Goal: Communication & Community: Answer question/provide support

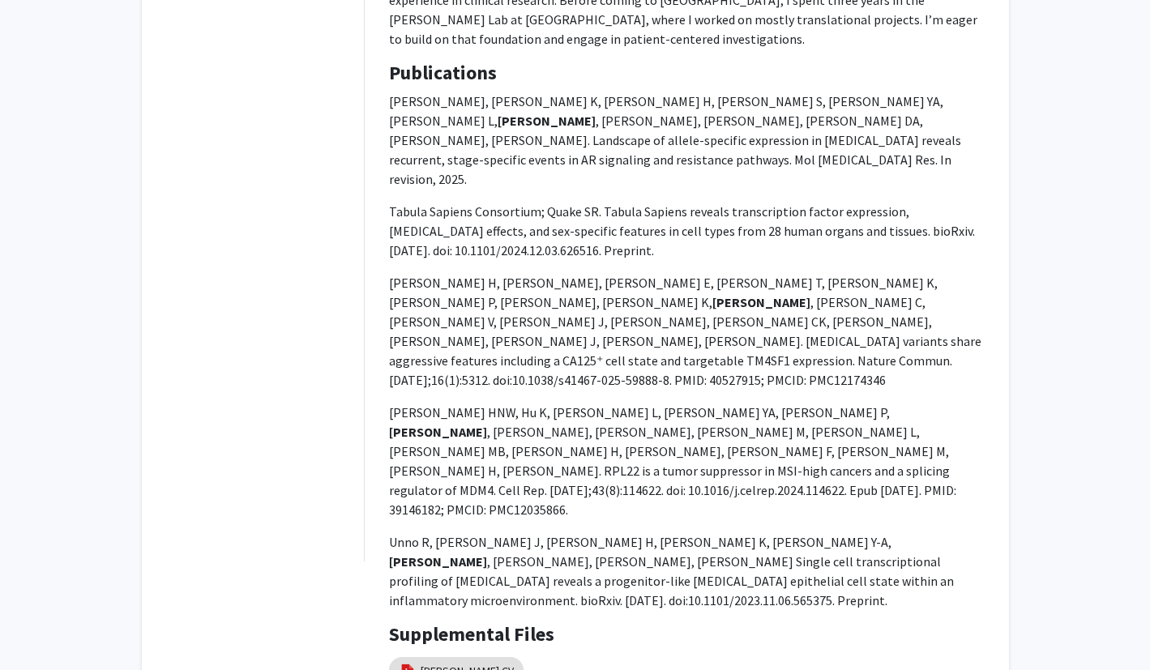
scroll to position [728, 0]
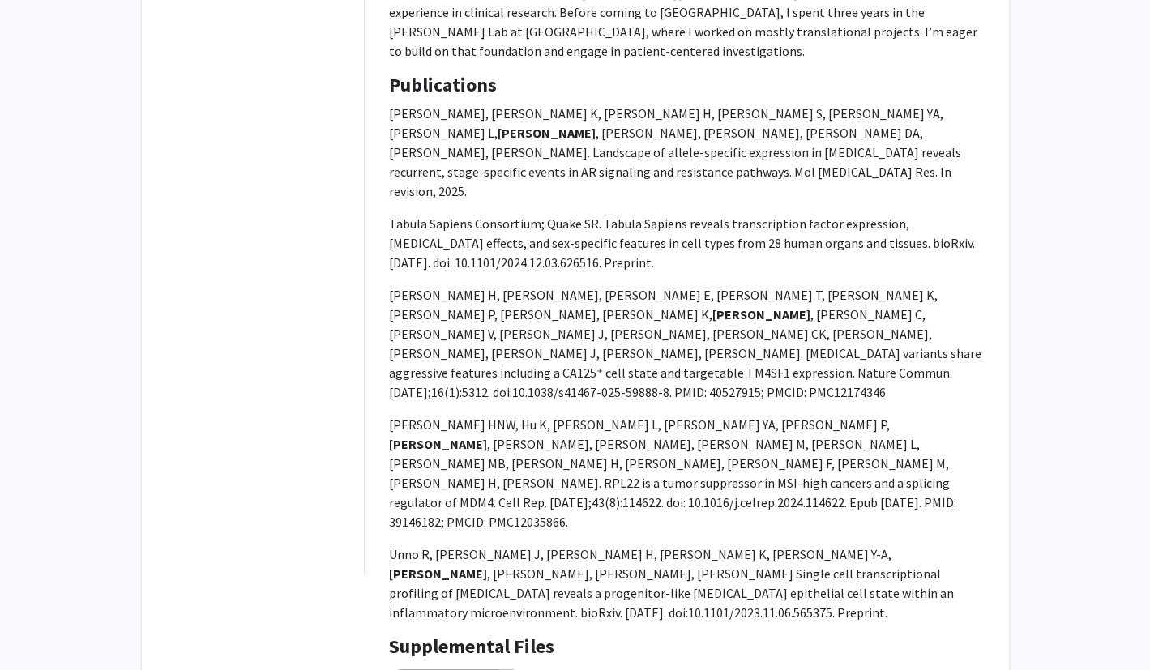
click at [442, 669] on link "[PERSON_NAME] CV" at bounding box center [467, 683] width 93 height 17
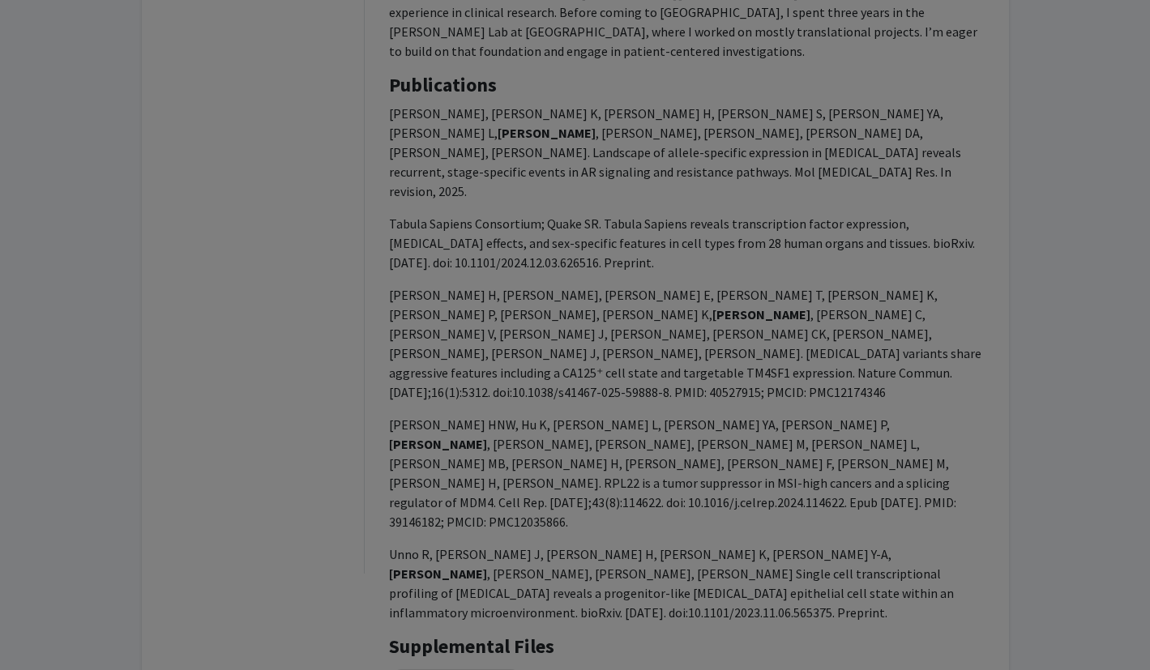
select select "custom"
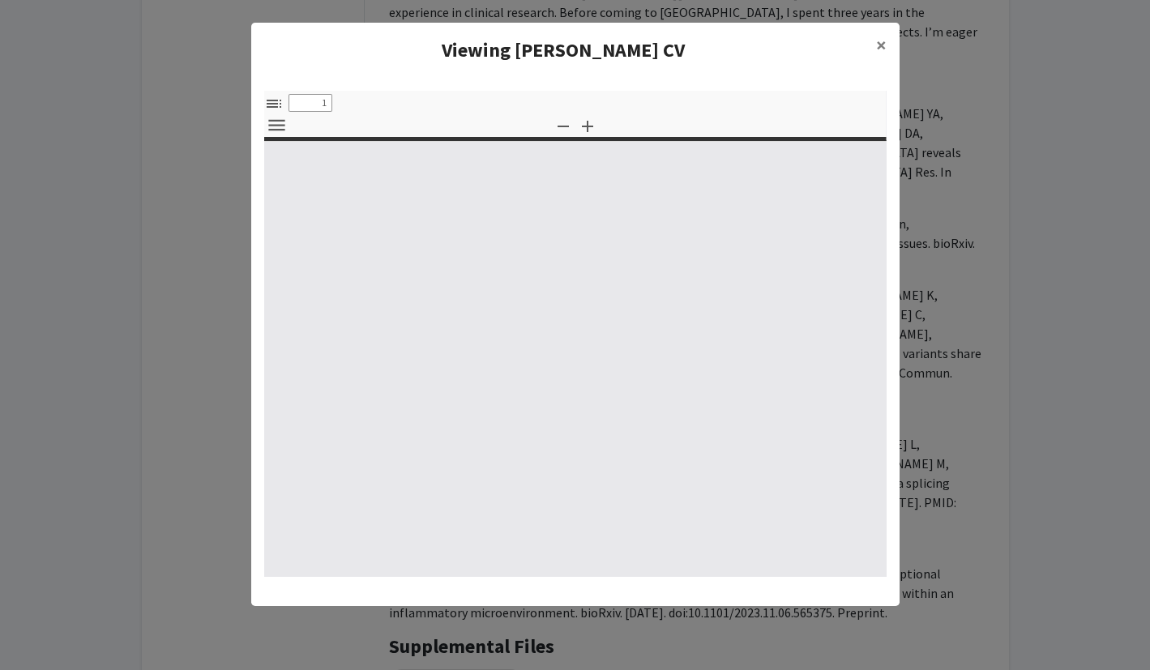
type input "0"
select select "custom"
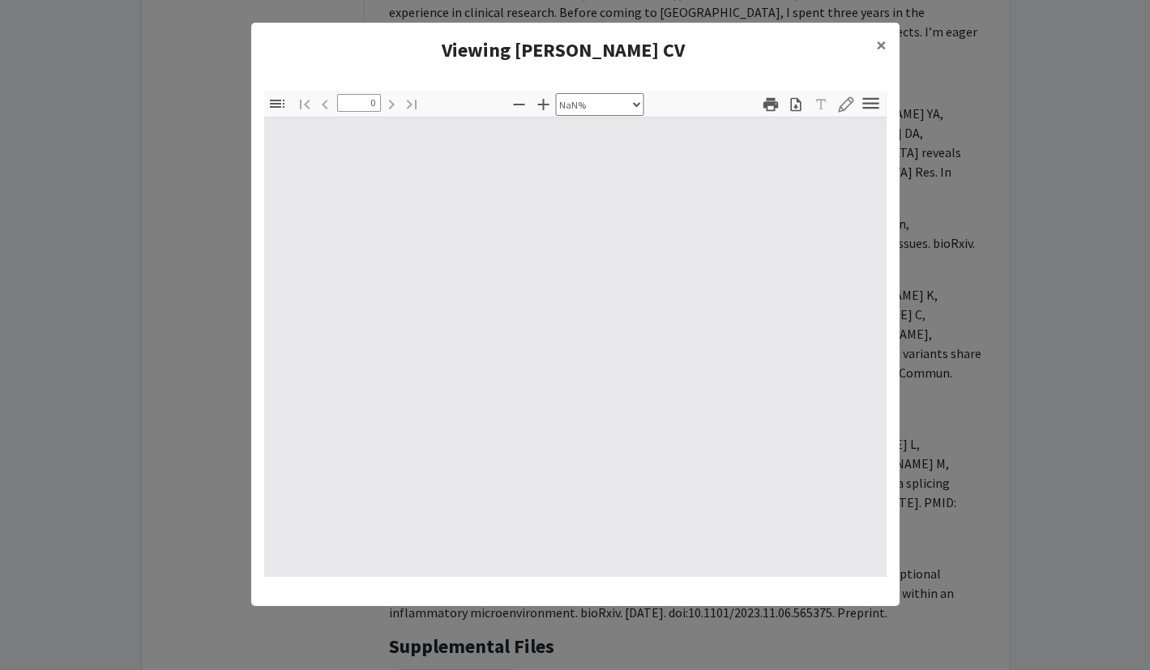
type input "1"
select select "auto"
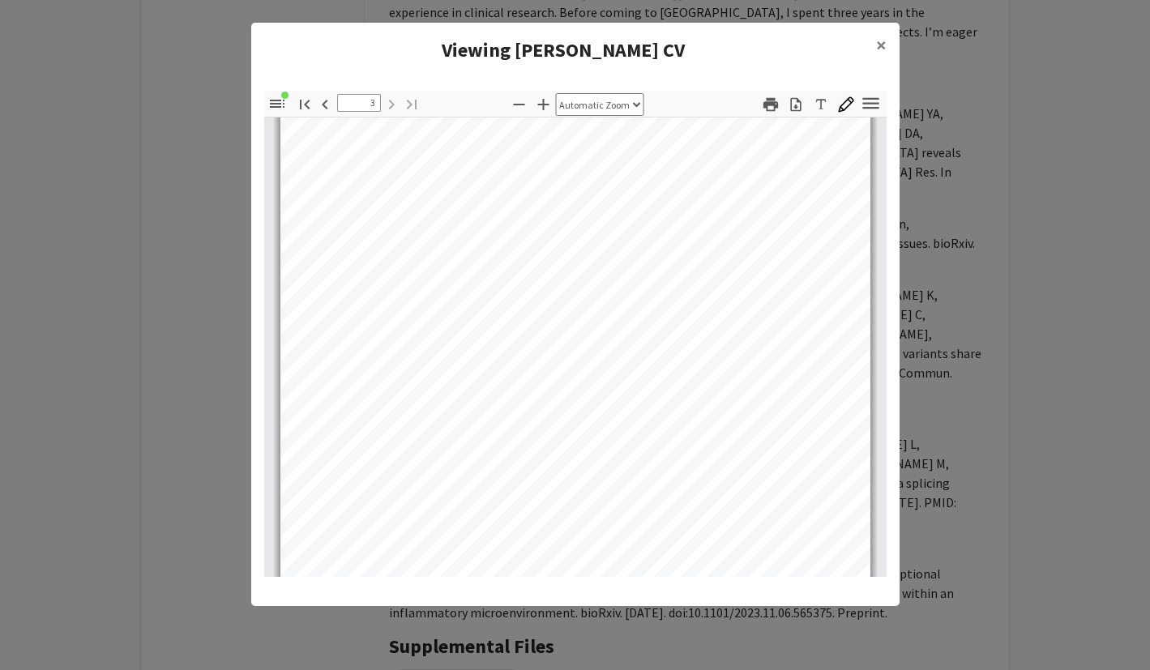
scroll to position [1707, 0]
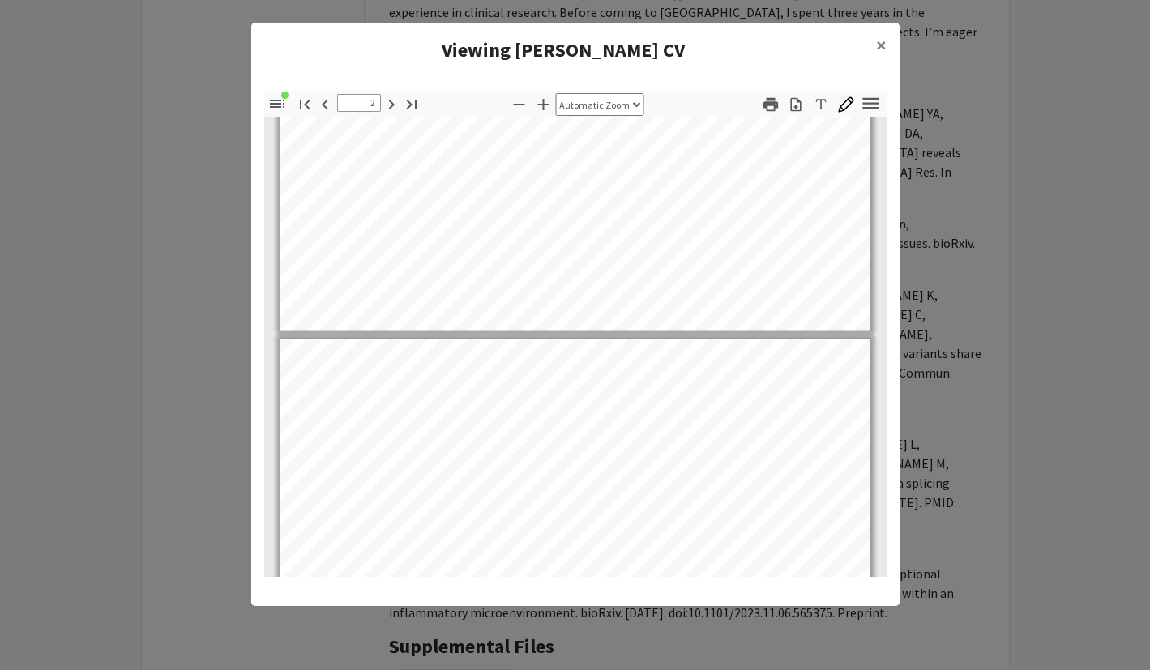
type input "1"
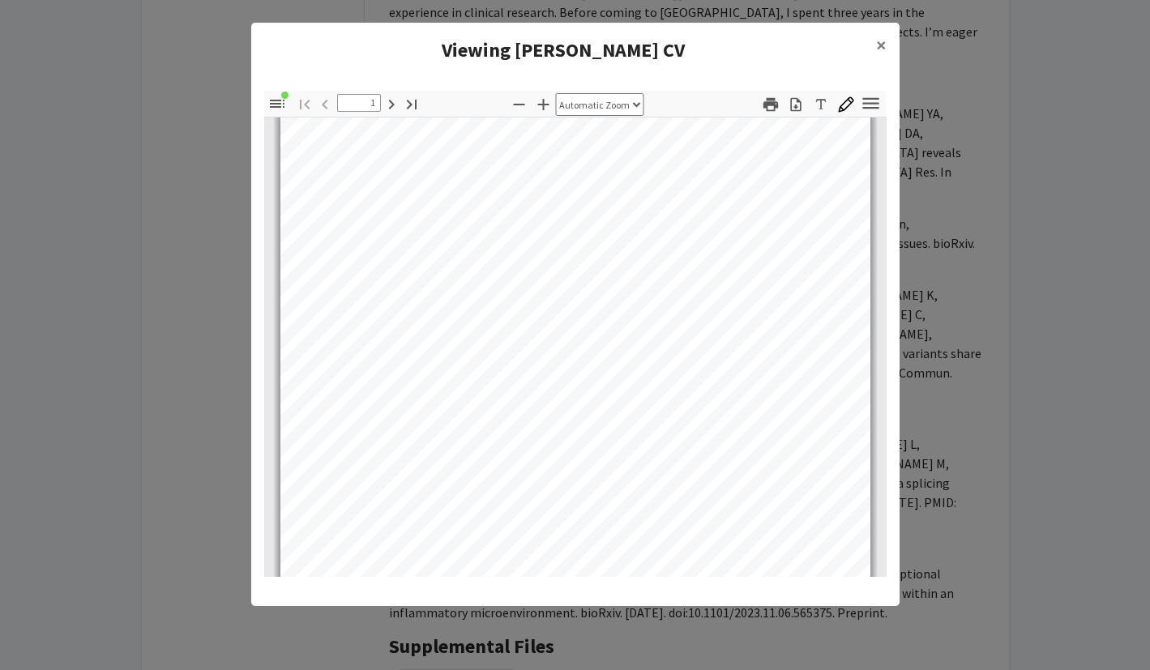
scroll to position [0, 0]
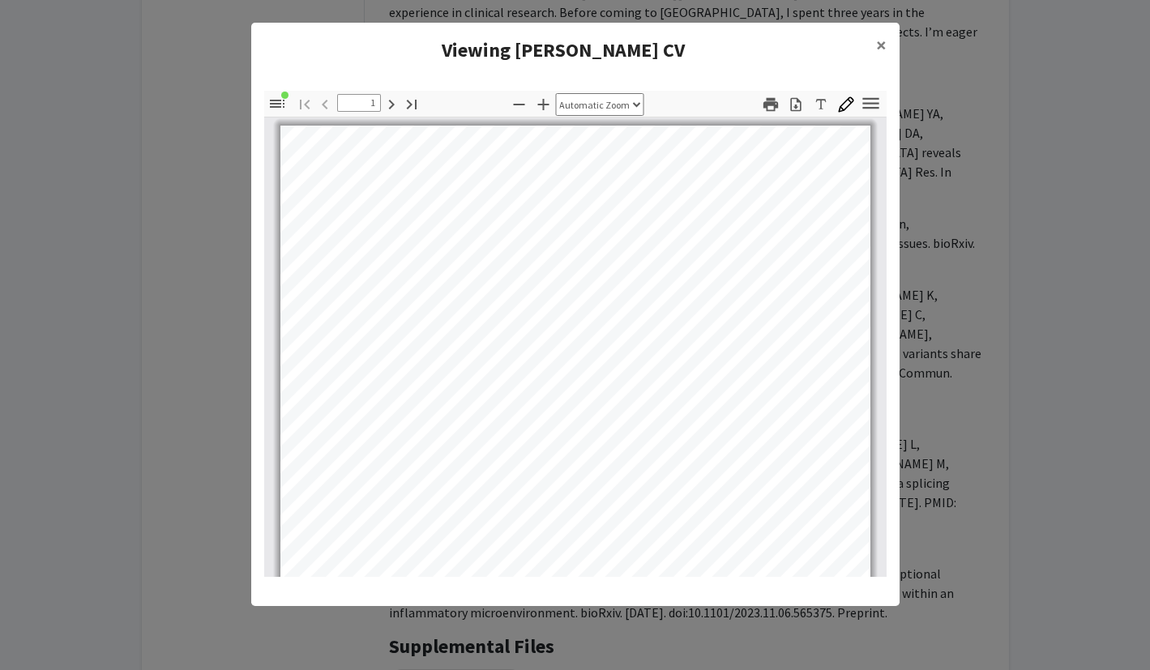
click at [208, 176] on modal-container "Viewing [PERSON_NAME] CV × Thumbnails Document Outline Attachments Layers Curre…" at bounding box center [575, 335] width 1150 height 670
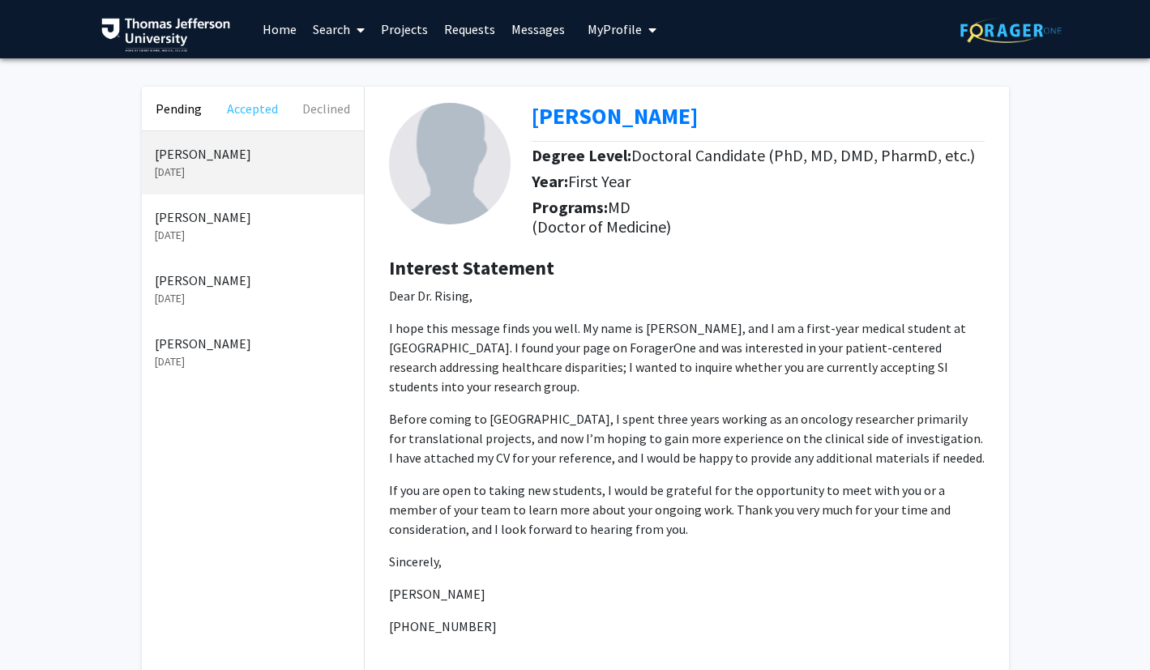
click at [257, 122] on button "Accepted" at bounding box center [253, 109] width 74 height 44
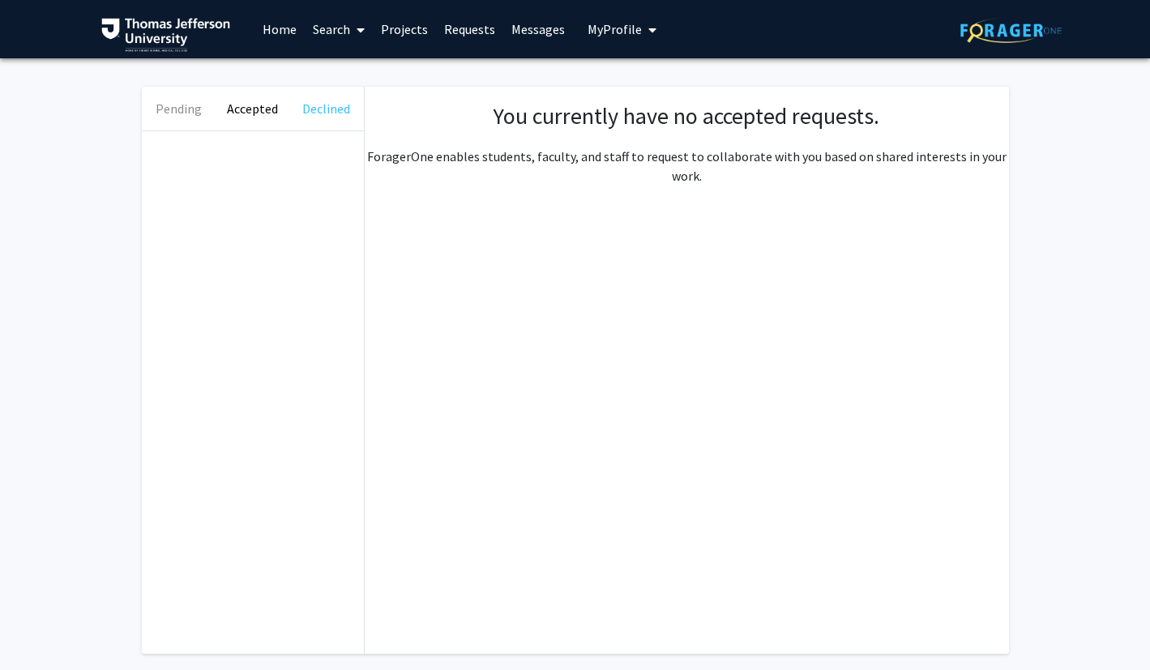
click at [327, 110] on button "Declined" at bounding box center [326, 109] width 74 height 44
click at [260, 113] on button "Accepted" at bounding box center [253, 109] width 74 height 44
click at [182, 105] on button "Pending" at bounding box center [179, 109] width 74 height 44
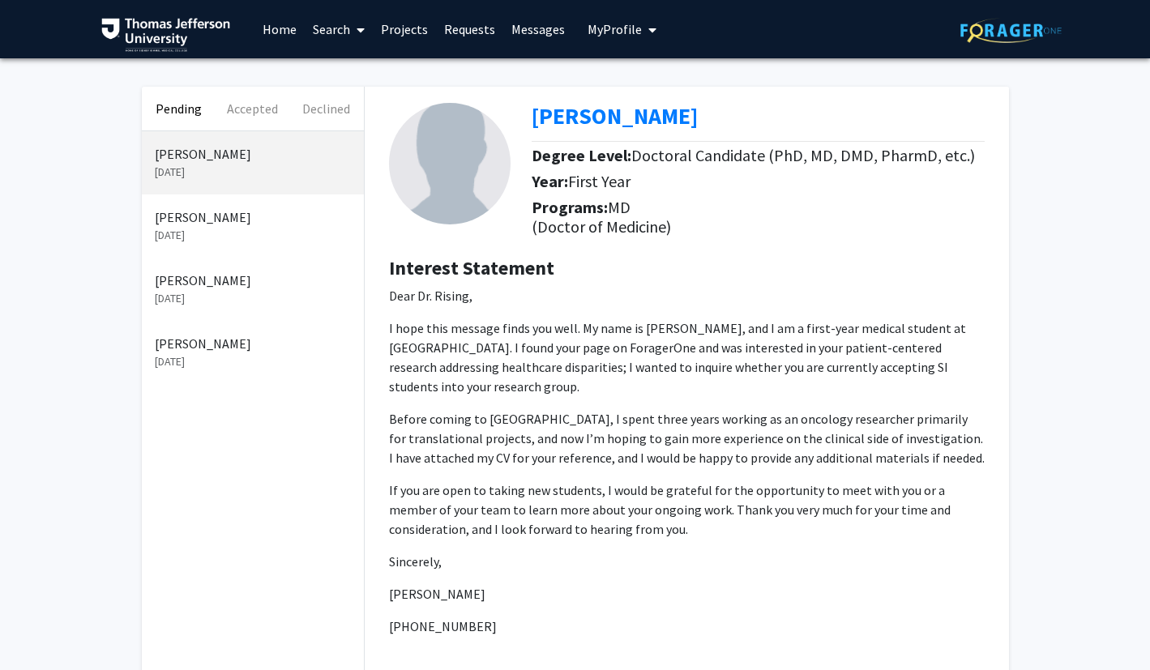
scroll to position [13, 0]
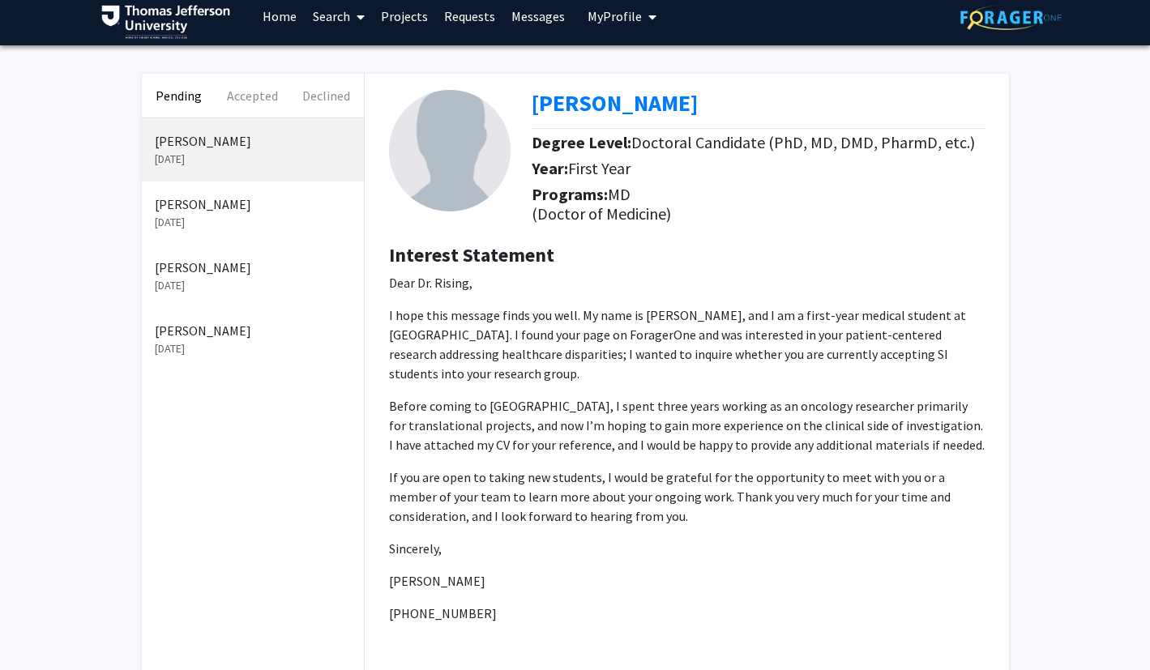
click at [200, 337] on p "[PERSON_NAME]" at bounding box center [253, 330] width 196 height 19
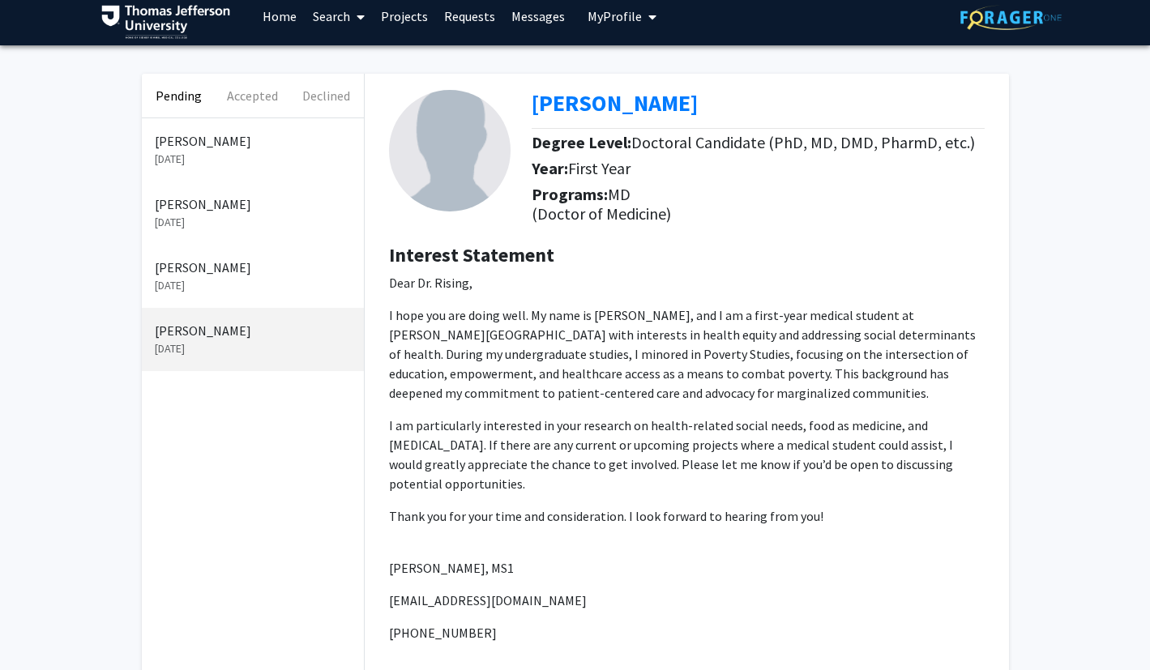
click at [215, 281] on p "[DATE]" at bounding box center [253, 285] width 196 height 17
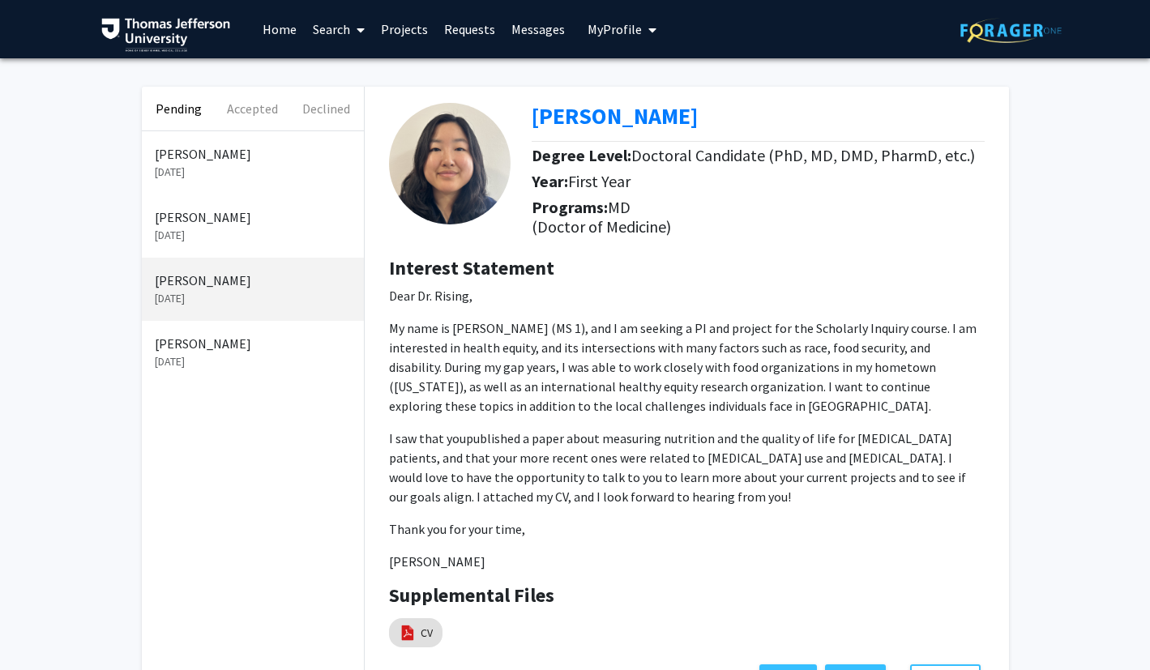
click at [228, 246] on div "[PERSON_NAME] [DATE]" at bounding box center [253, 225] width 222 height 63
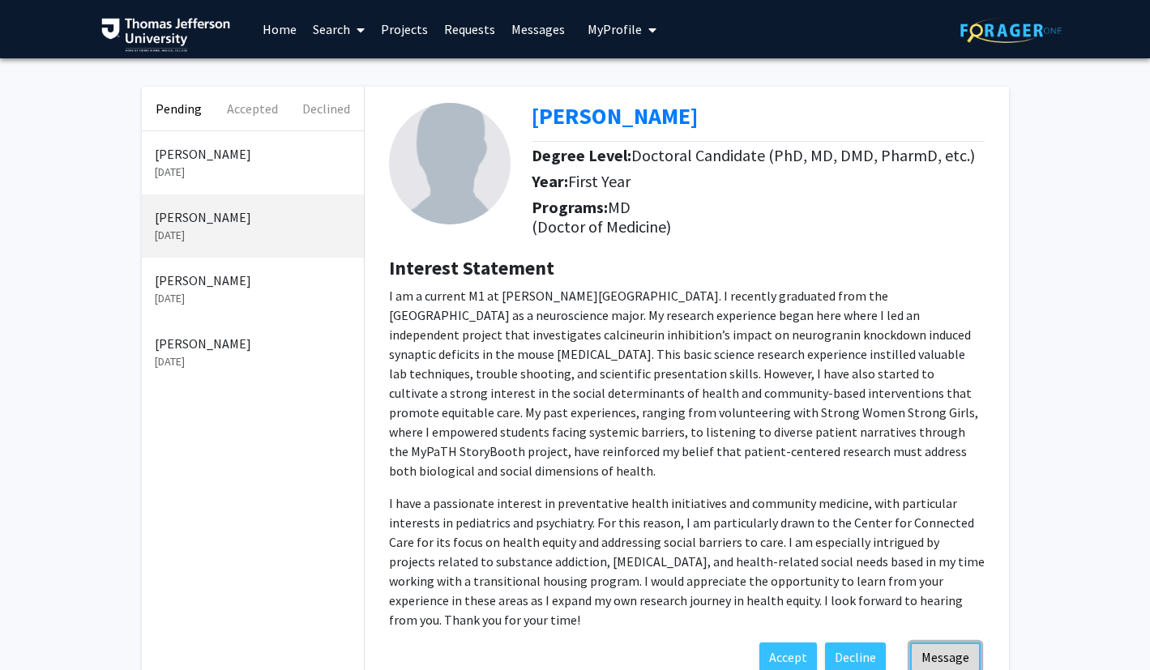
click at [957, 643] on button "Message" at bounding box center [945, 657] width 70 height 29
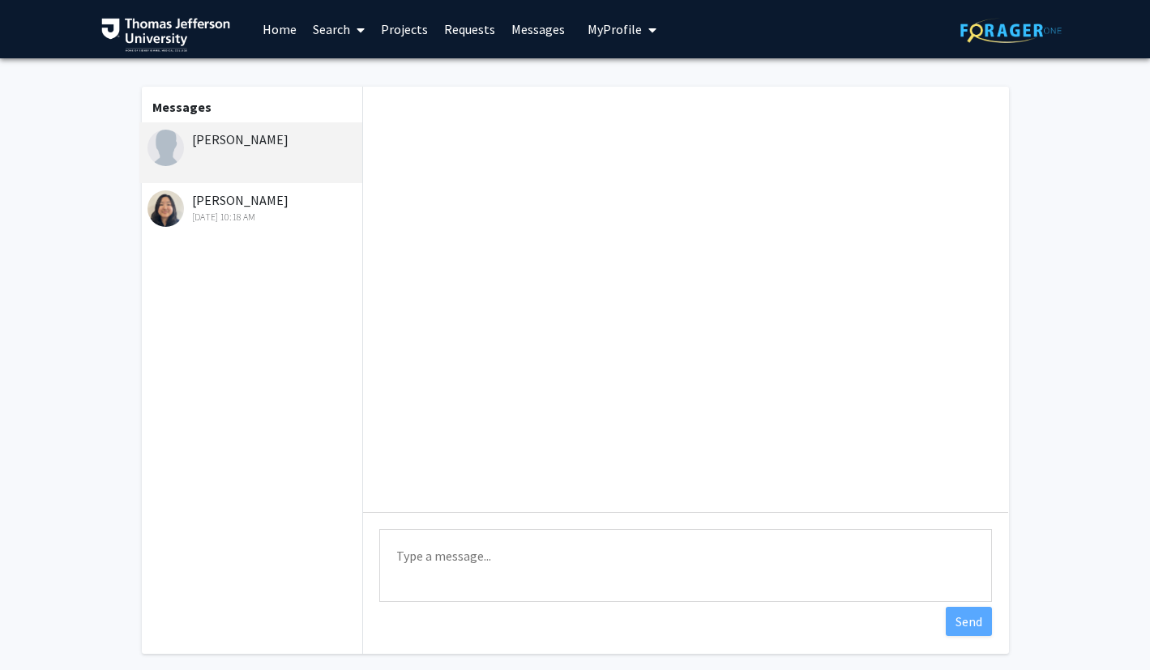
click at [447, 566] on textarea "Type a message" at bounding box center [685, 565] width 613 height 73
click at [598, 596] on textarea "Hi [PERSON_NAME], Thank you for reaching out and for yoru interest in" at bounding box center [685, 565] width 613 height 73
click at [706, 594] on textarea "Hi [PERSON_NAME], Thank you for reaching out and for your interest in" at bounding box center [685, 565] width 613 height 73
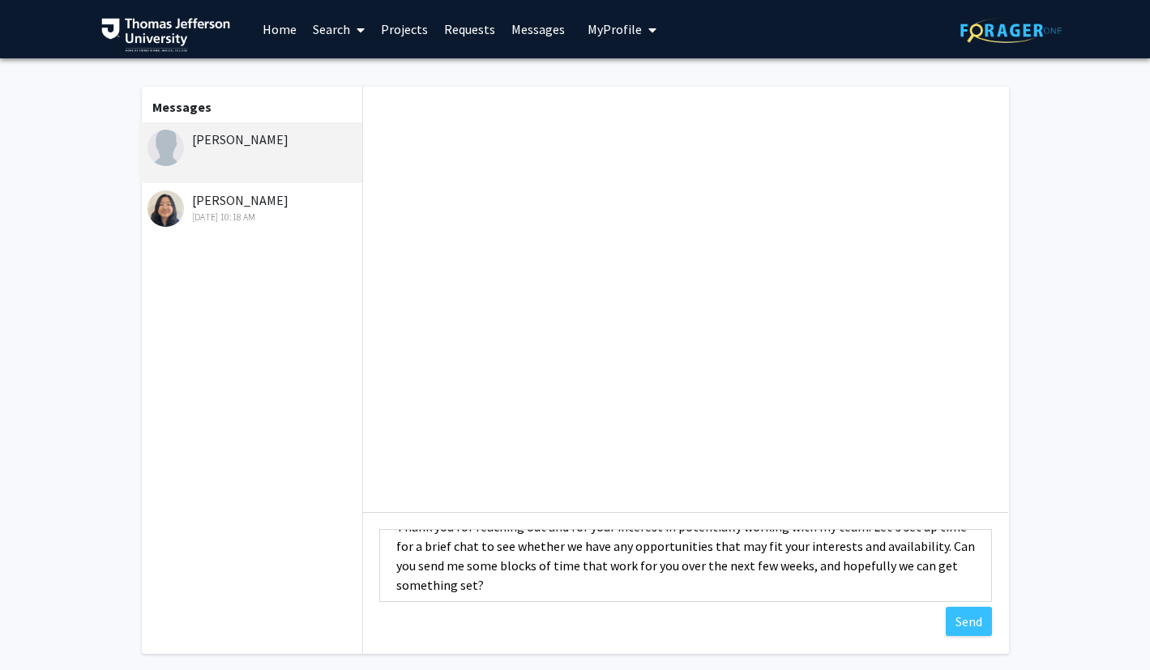
scroll to position [10, 0]
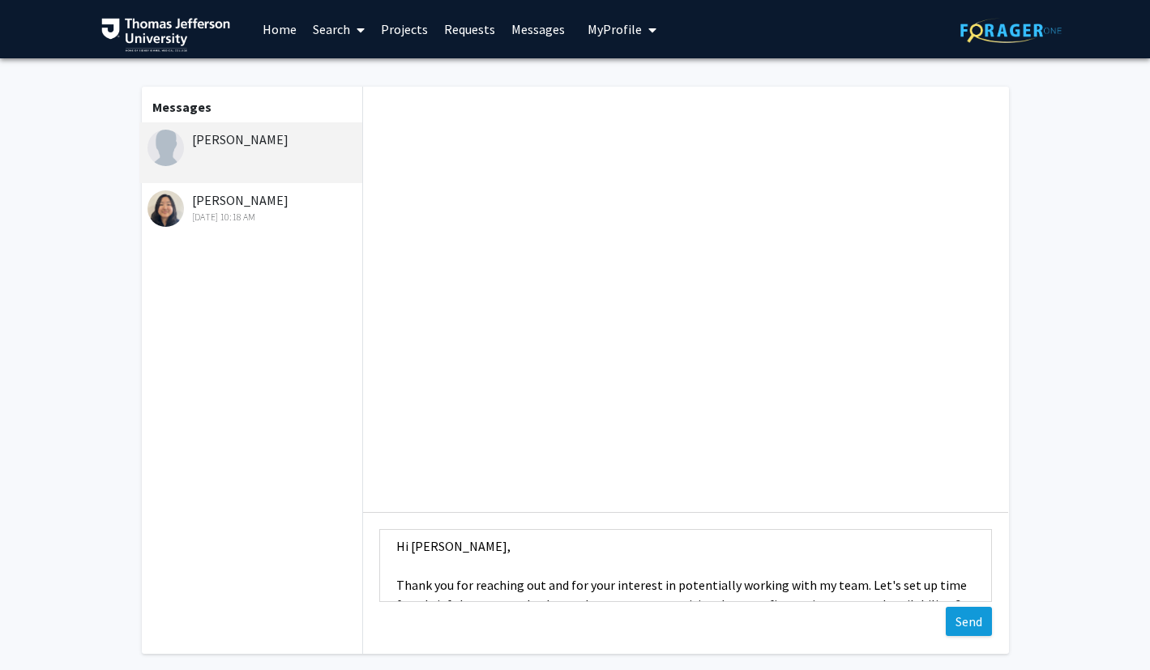
type textarea "Hi [PERSON_NAME], Thank you for reaching out and for your interest in potential…"
click at [959, 623] on button "Send" at bounding box center [969, 621] width 46 height 29
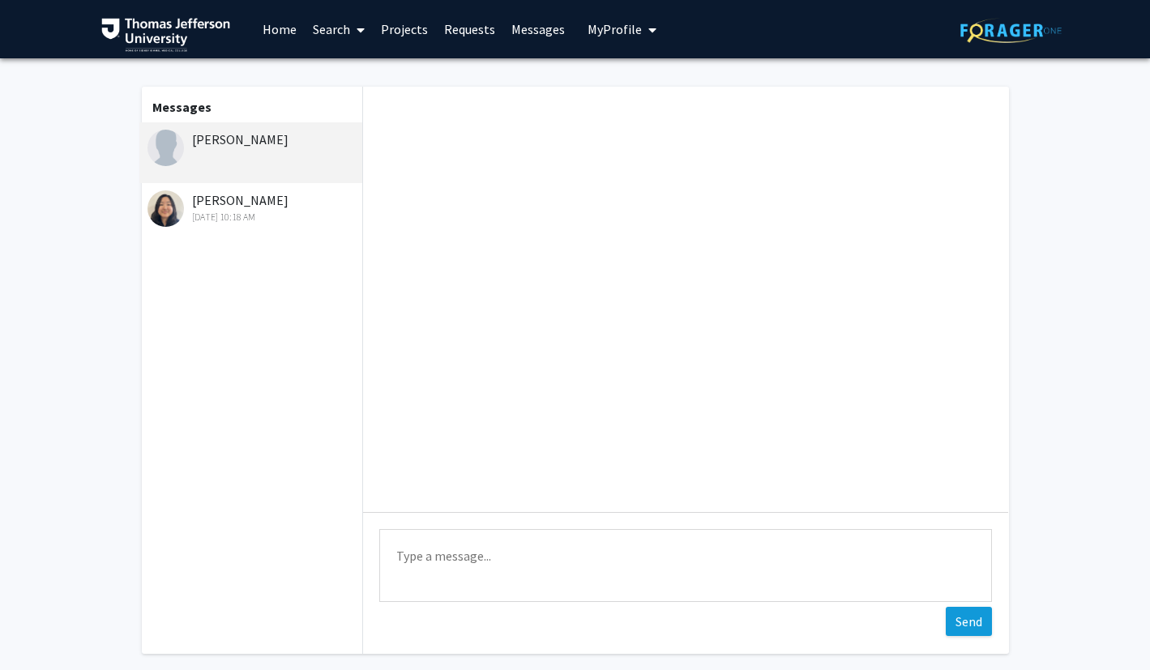
scroll to position [0, 0]
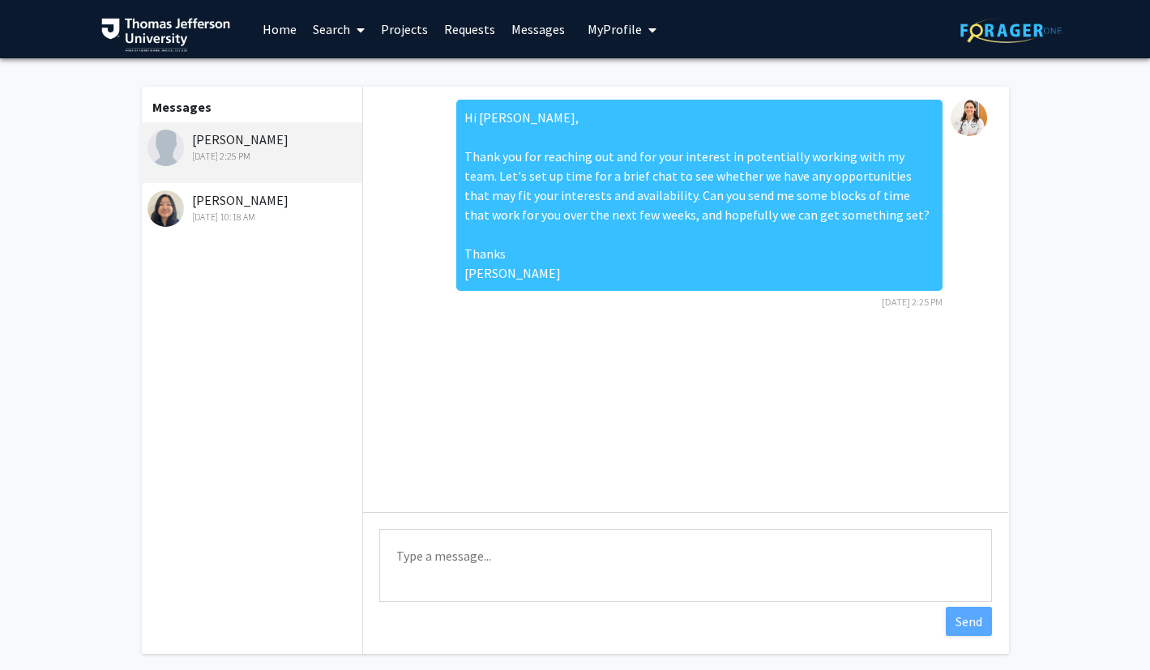
click at [263, 208] on div "[PERSON_NAME] [DATE] 10:18 AM" at bounding box center [252, 207] width 211 height 34
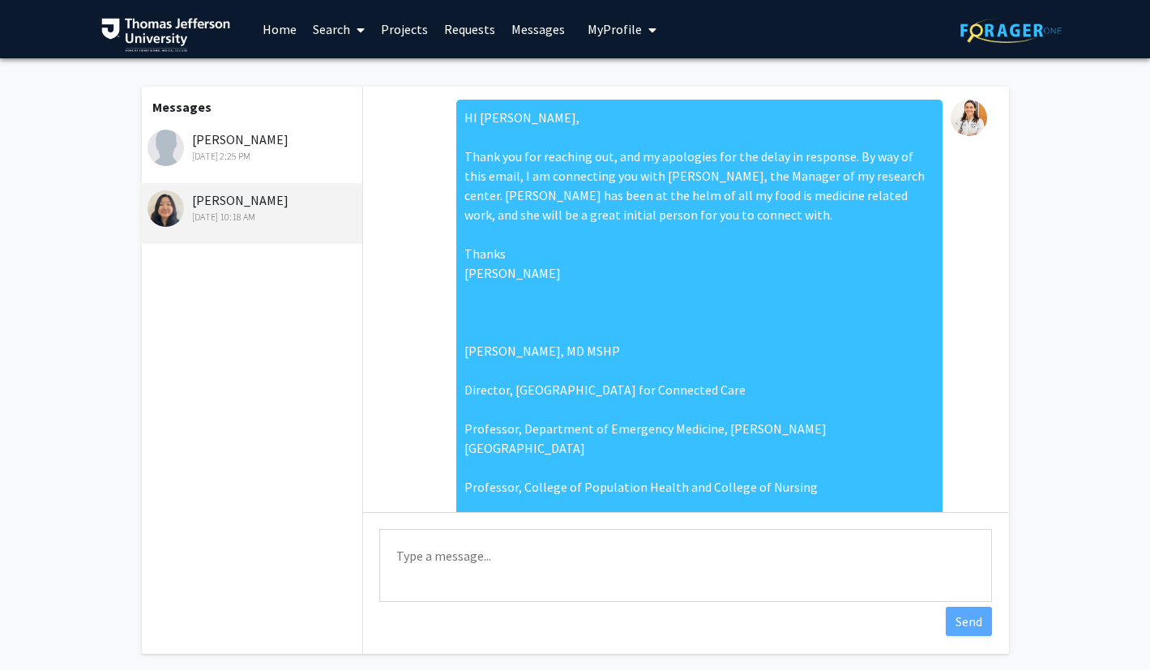
scroll to position [696, 0]
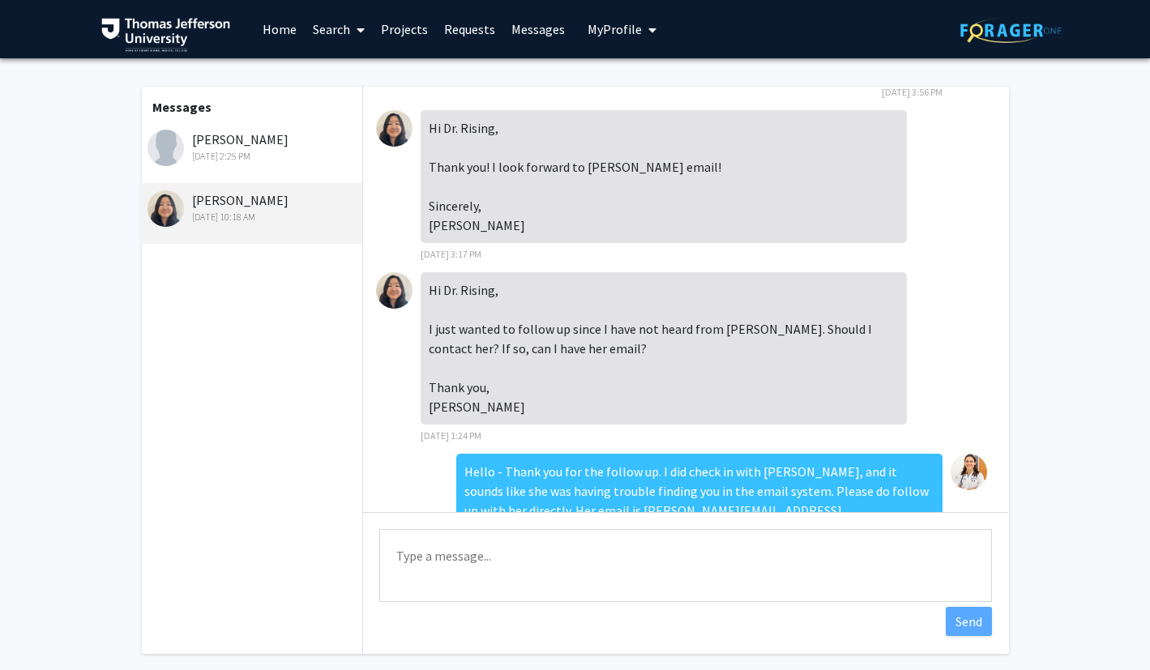
click at [434, 573] on textarea "Type a message" at bounding box center [685, 565] width 613 height 73
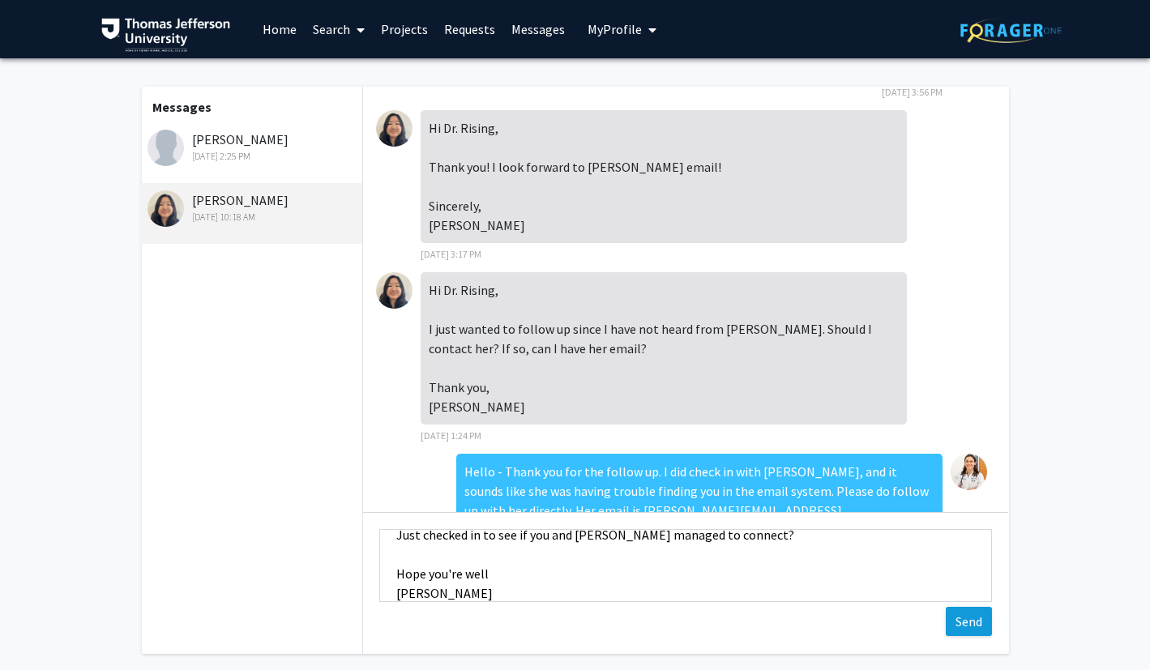
type textarea "HI [PERSON_NAME], Just checked in to see if you and [PERSON_NAME] managed to co…"
click at [970, 618] on button "Send" at bounding box center [969, 621] width 46 height 29
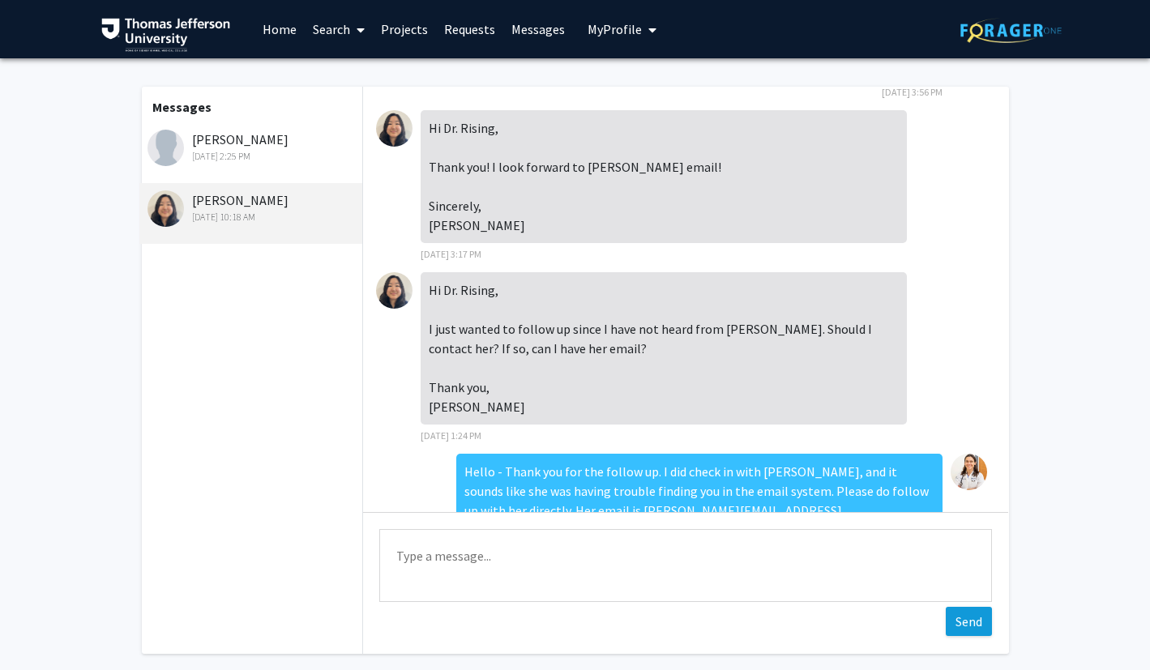
scroll to position [858, 0]
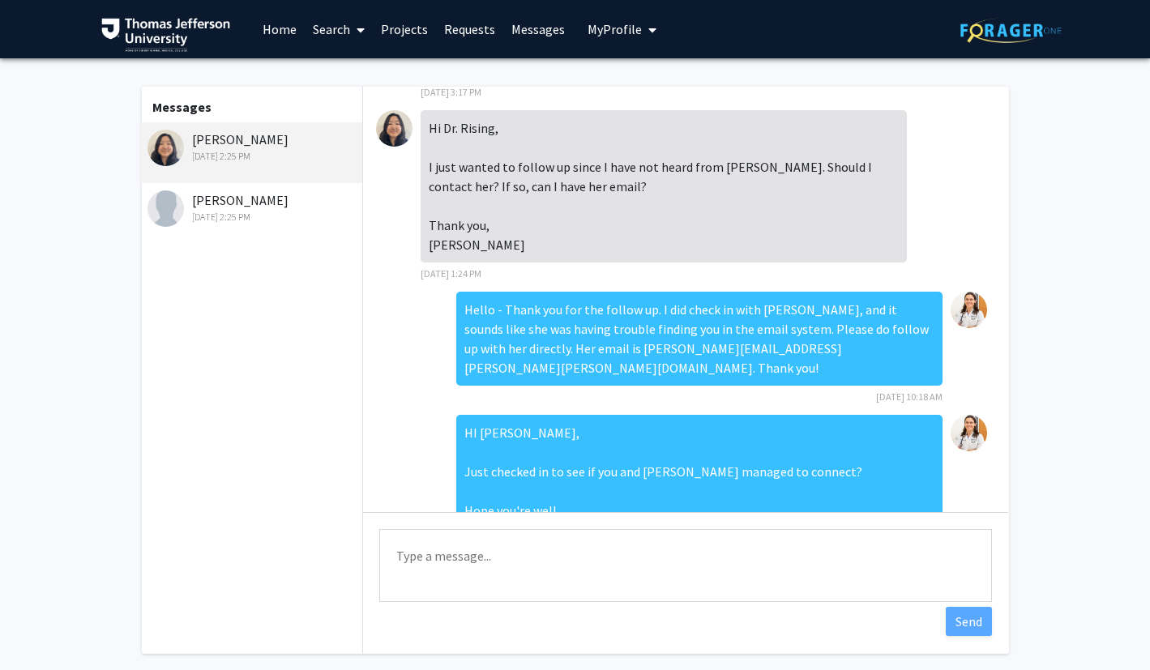
click at [467, 25] on link "Requests" at bounding box center [469, 29] width 67 height 57
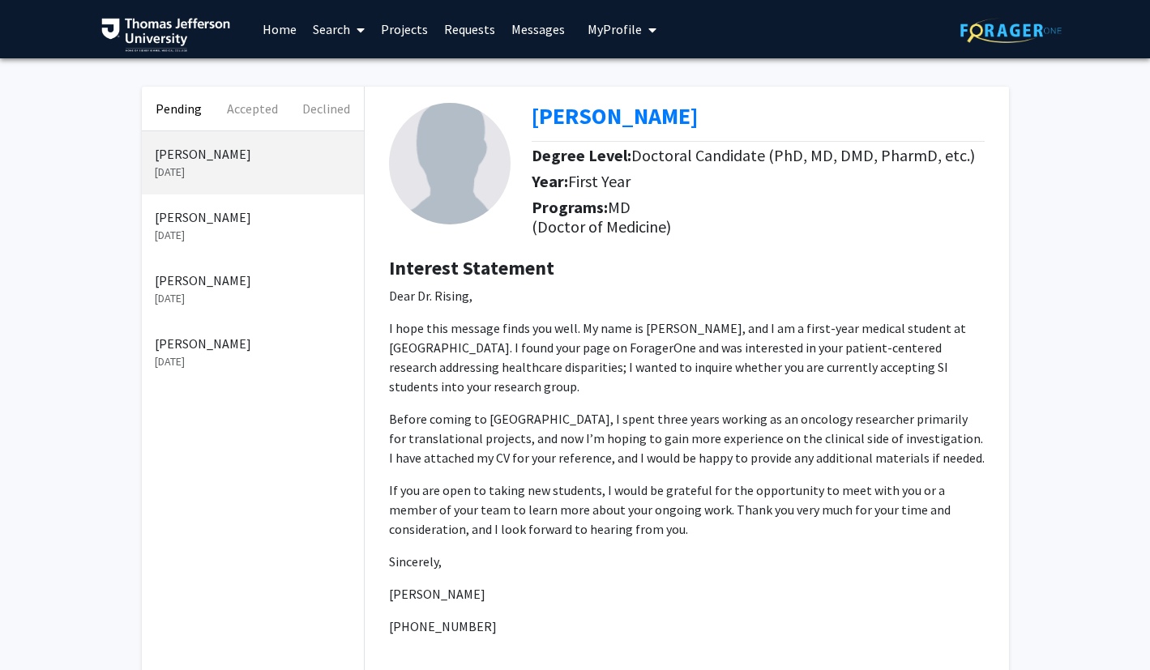
click at [203, 240] on p "[DATE]" at bounding box center [253, 235] width 196 height 17
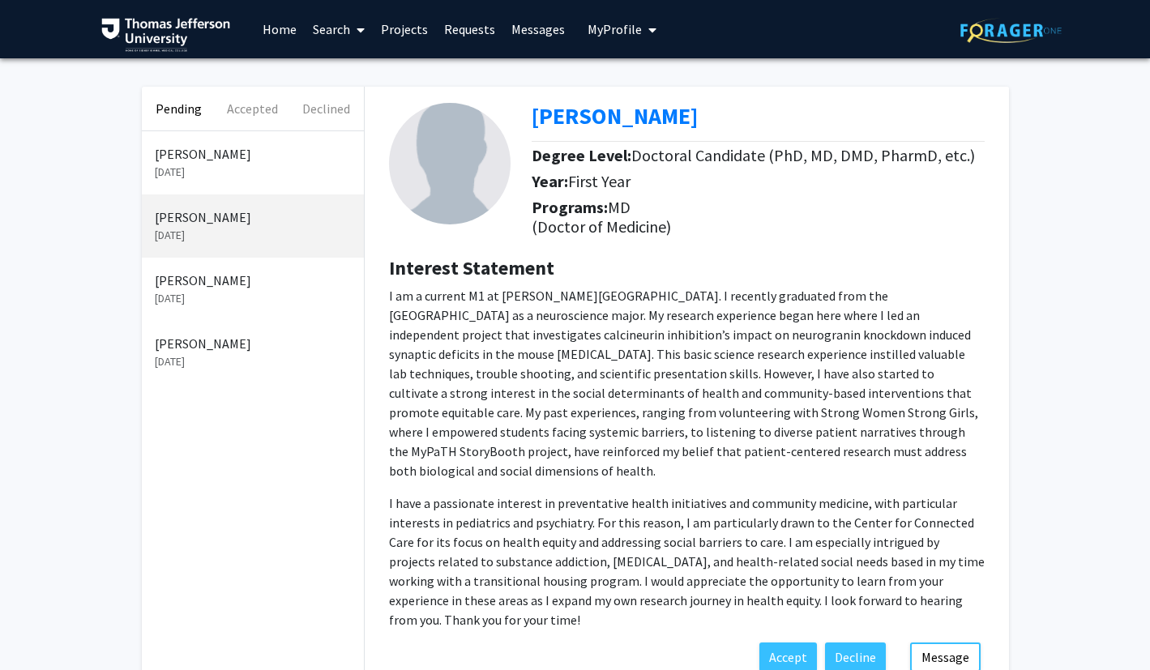
click at [263, 152] on p "[PERSON_NAME]" at bounding box center [253, 153] width 196 height 19
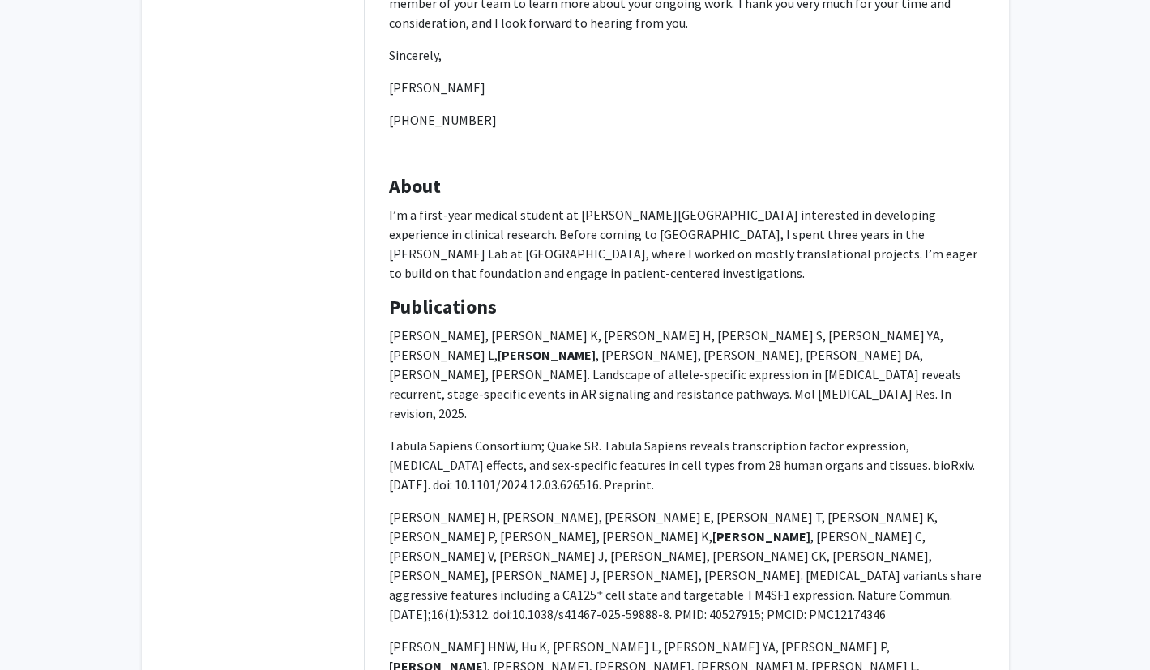
scroll to position [745, 0]
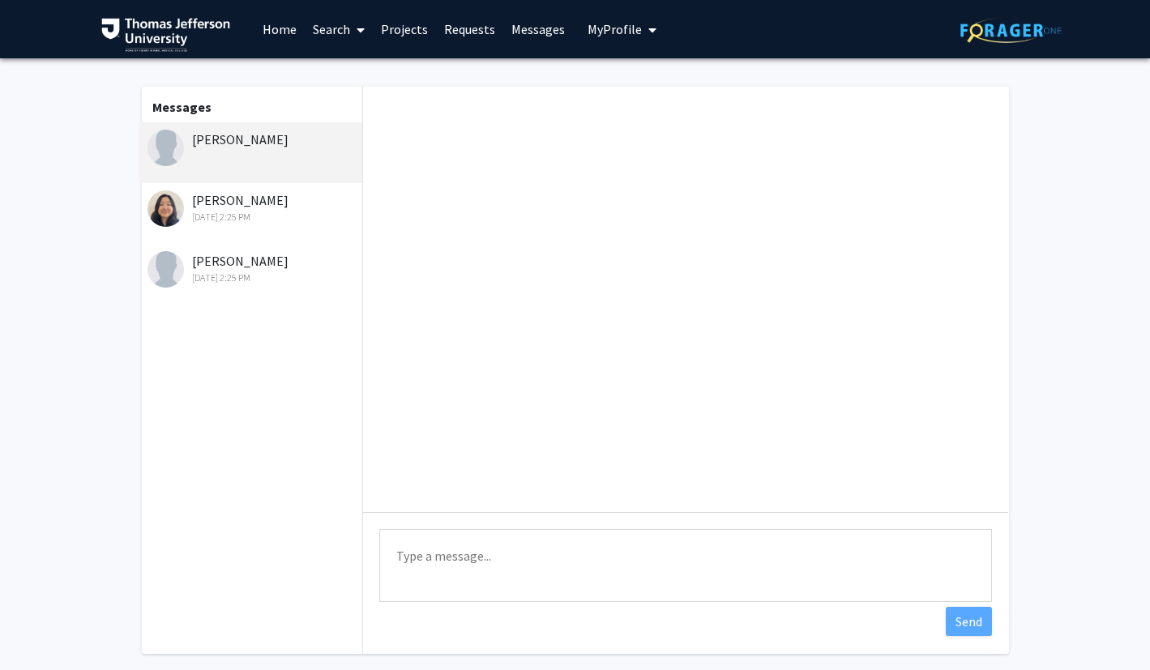
click at [438, 557] on textarea "Type a message" at bounding box center [685, 565] width 613 height 73
paste textarea "Hi [PERSON_NAME], Thank you for reaching out and for your interest in potential…"
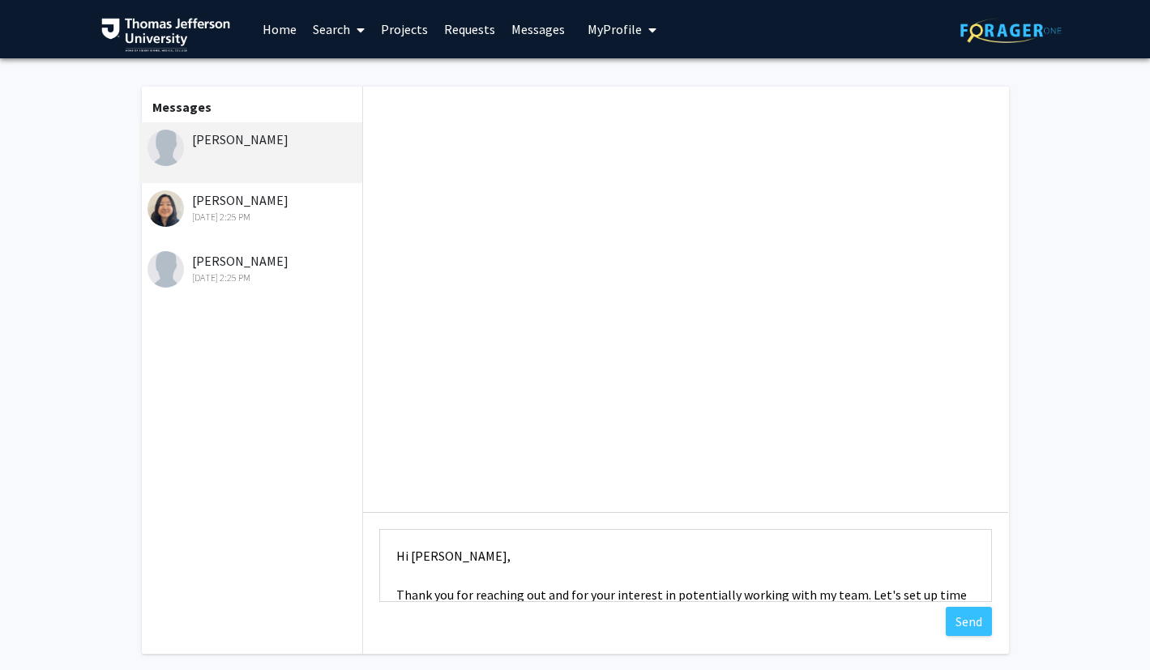
click at [428, 557] on textarea "Hi [PERSON_NAME], Thank you for reaching out and for your interest in potential…" at bounding box center [685, 565] width 613 height 73
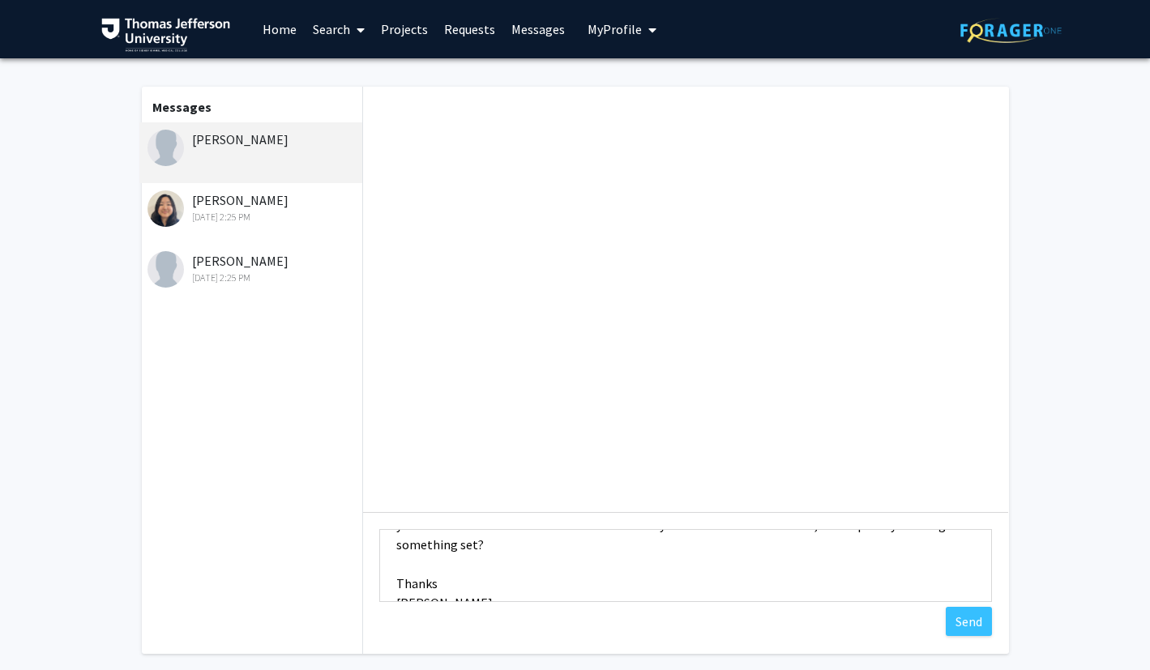
scroll to position [136, 0]
type textarea "Hi [PERSON_NAME], Thank you for reaching out and for your interest in potential…"
click at [971, 622] on button "Send" at bounding box center [969, 621] width 46 height 29
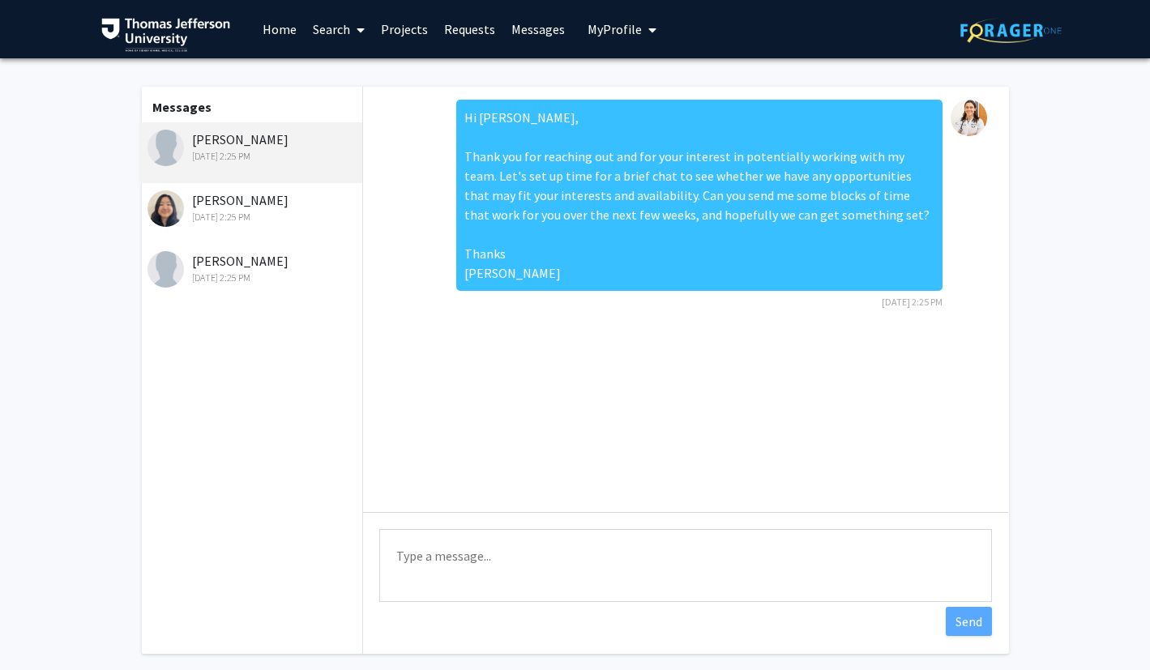
click at [475, 25] on link "Requests" at bounding box center [469, 29] width 67 height 57
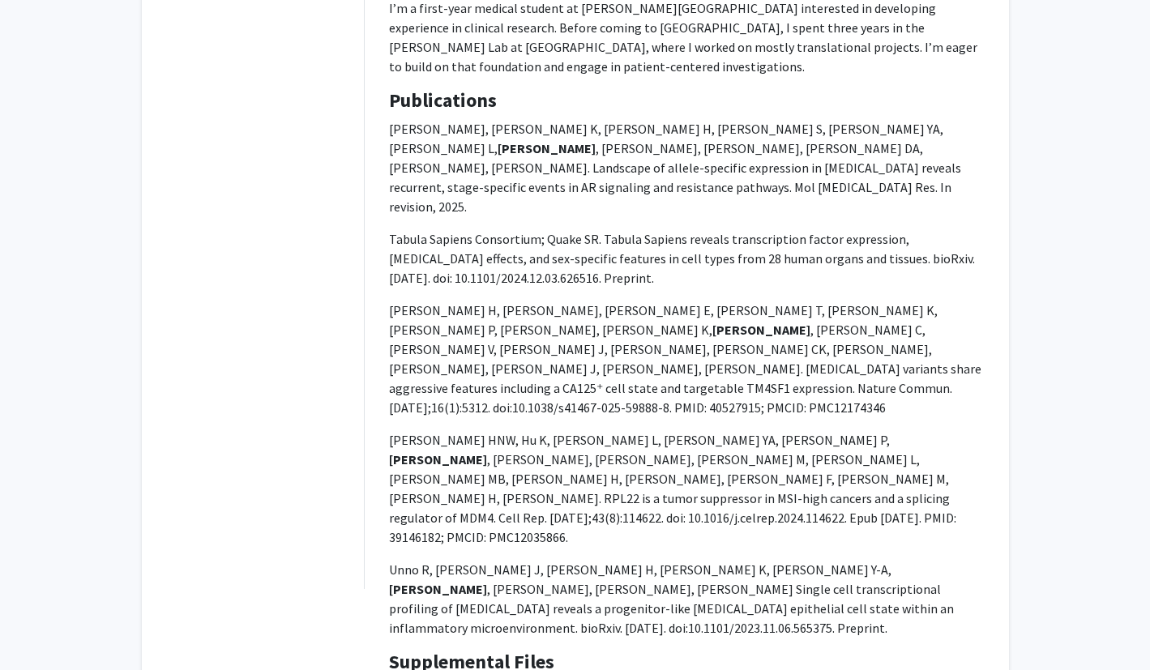
scroll to position [745, 0]
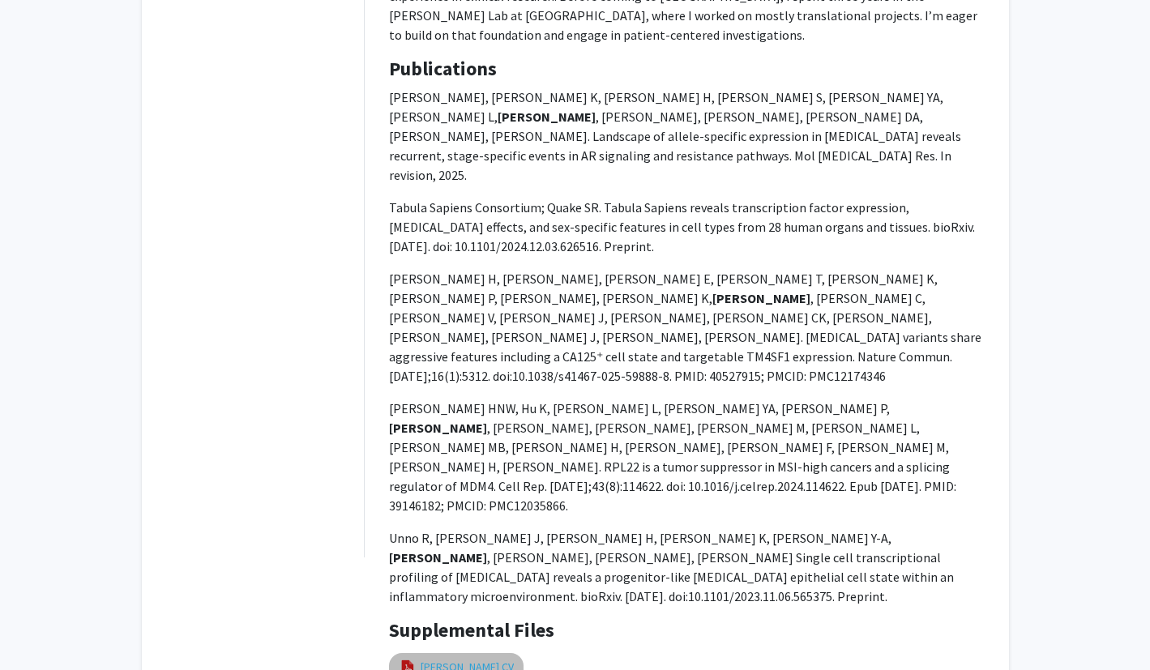
click at [444, 659] on link "[PERSON_NAME] CV" at bounding box center [467, 667] width 93 height 17
select select "custom"
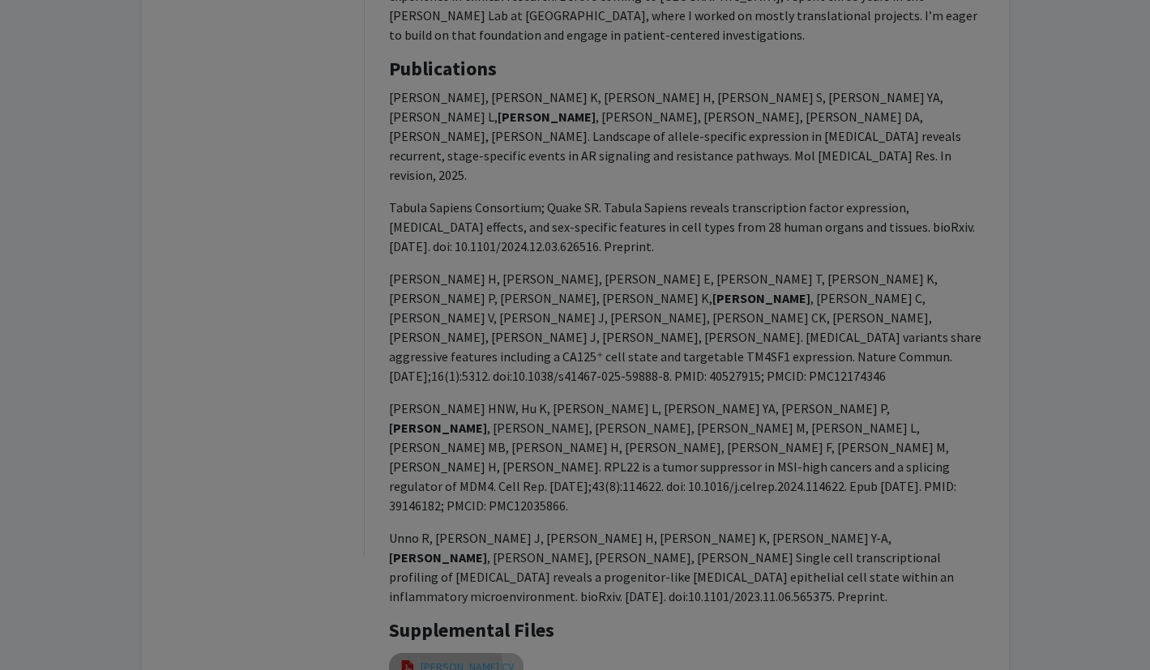
type input "0"
select select "custom"
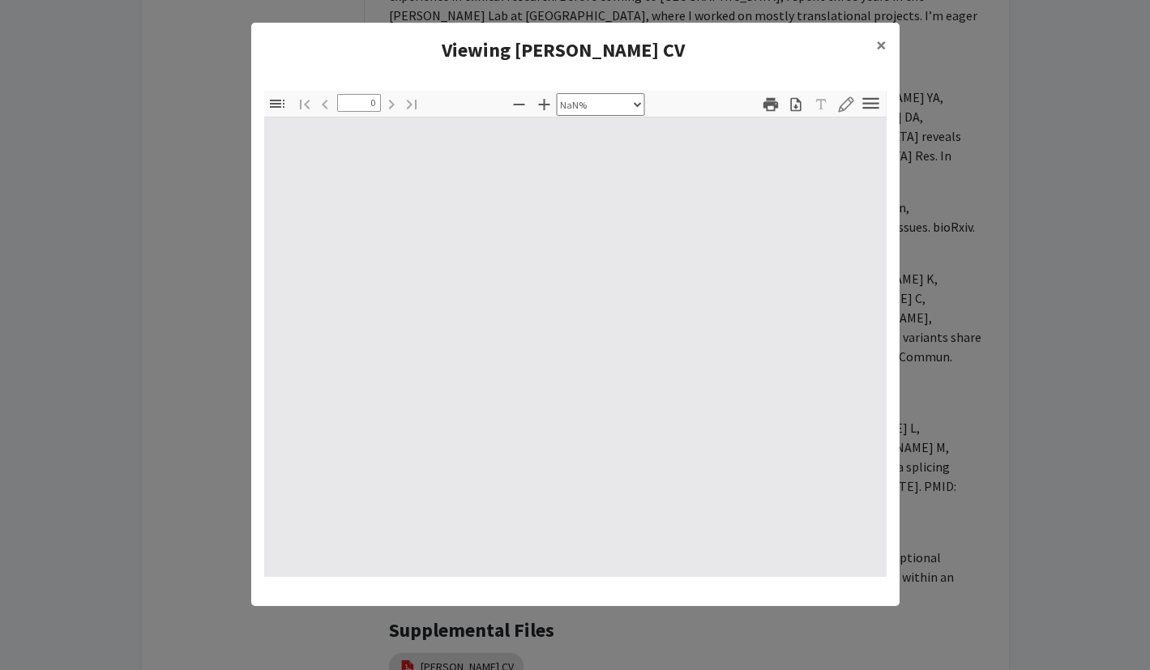
type input "1"
select select "auto"
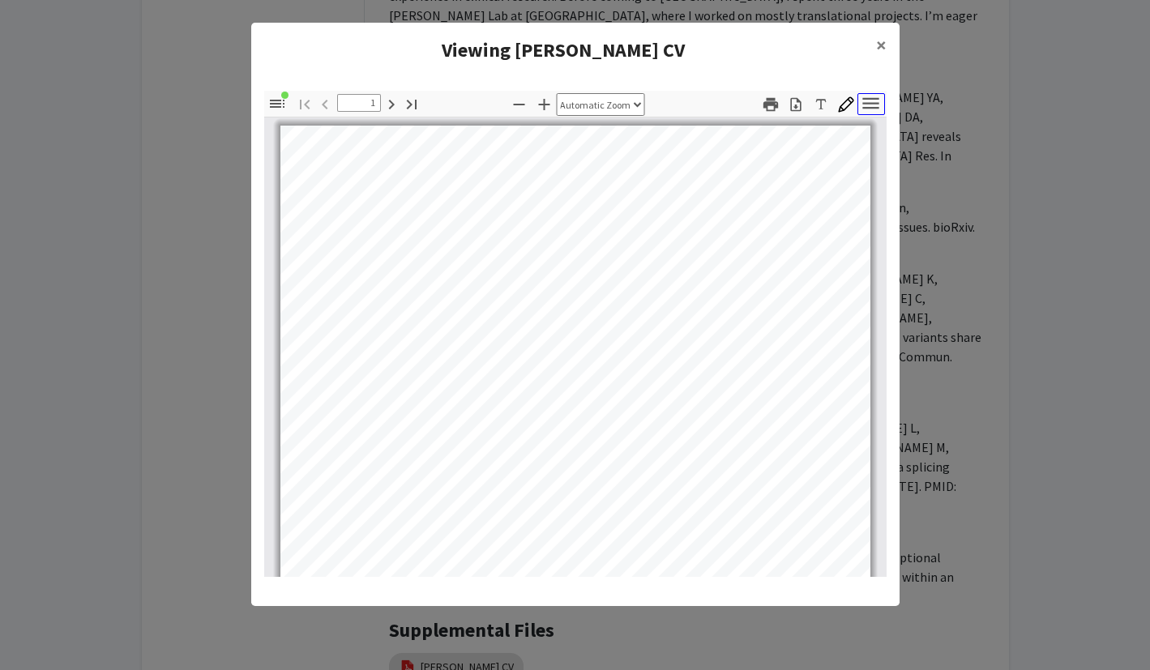
click at [868, 105] on icon "button" at bounding box center [871, 103] width 22 height 22
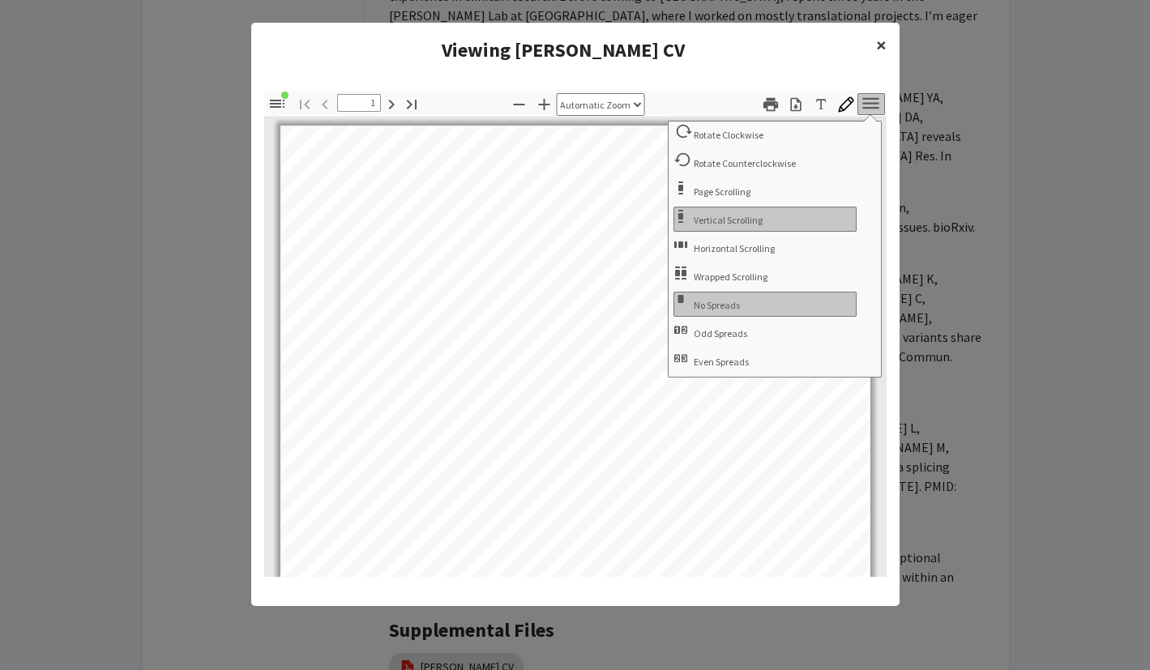
click at [890, 45] on button "×" at bounding box center [881, 45] width 36 height 45
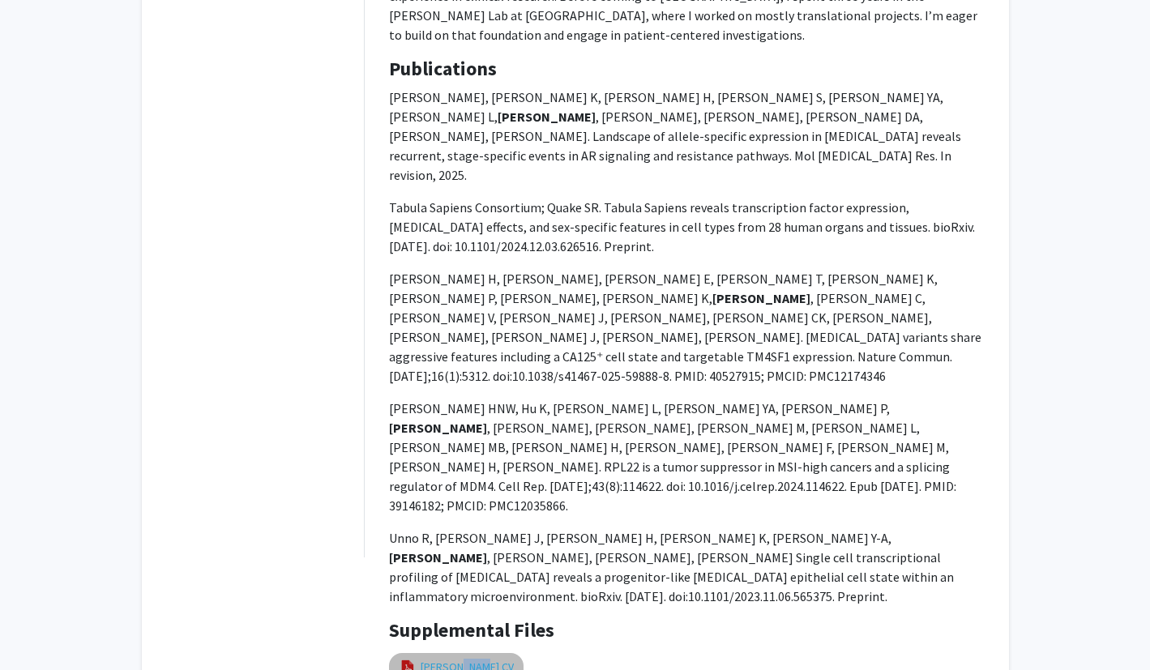
click at [447, 659] on link "[PERSON_NAME] CV" at bounding box center [467, 667] width 93 height 17
select select "custom"
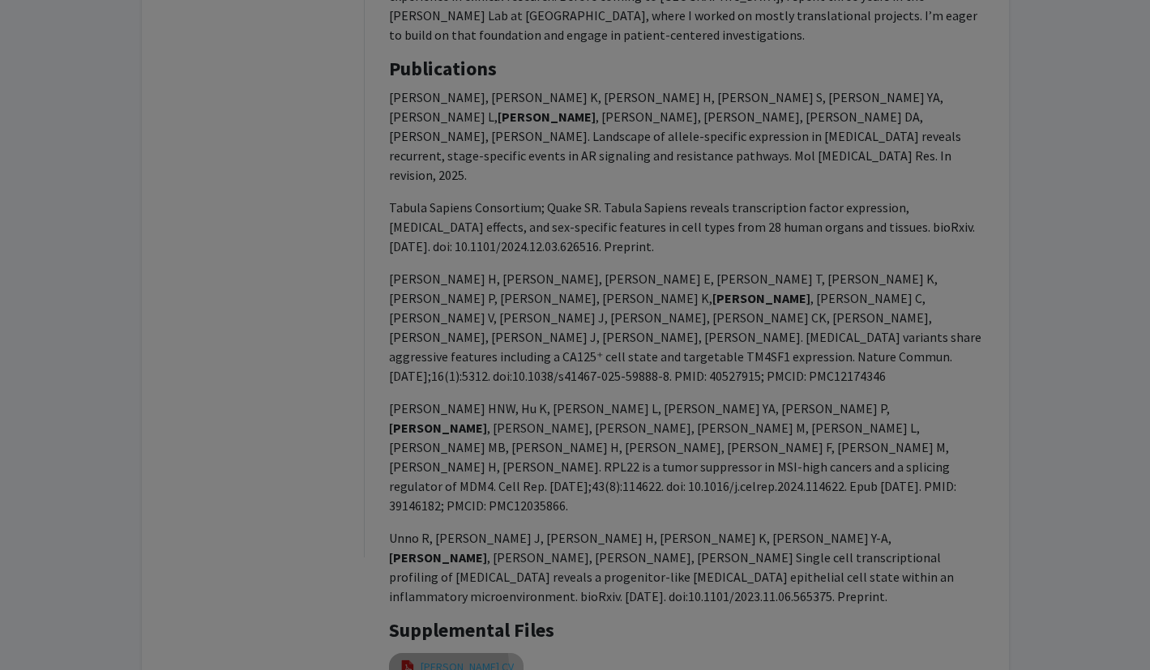
type input "1"
select select "auto"
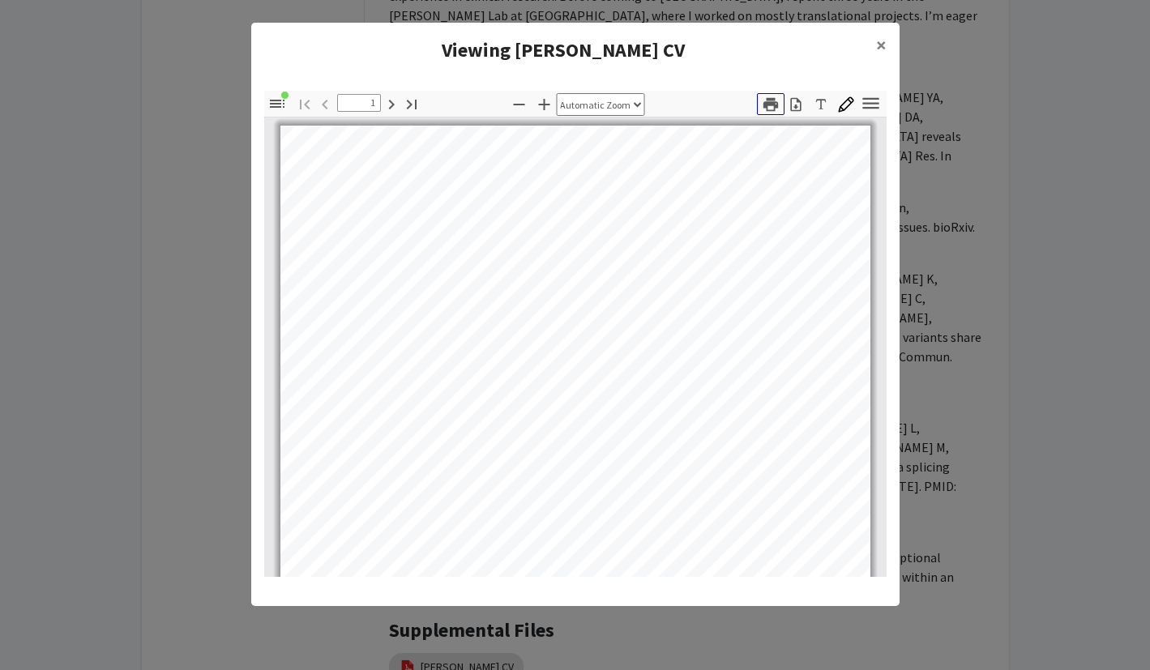
click at [771, 101] on icon "button" at bounding box center [769, 104] width 15 height 14
click at [875, 41] on button "×" at bounding box center [881, 45] width 36 height 45
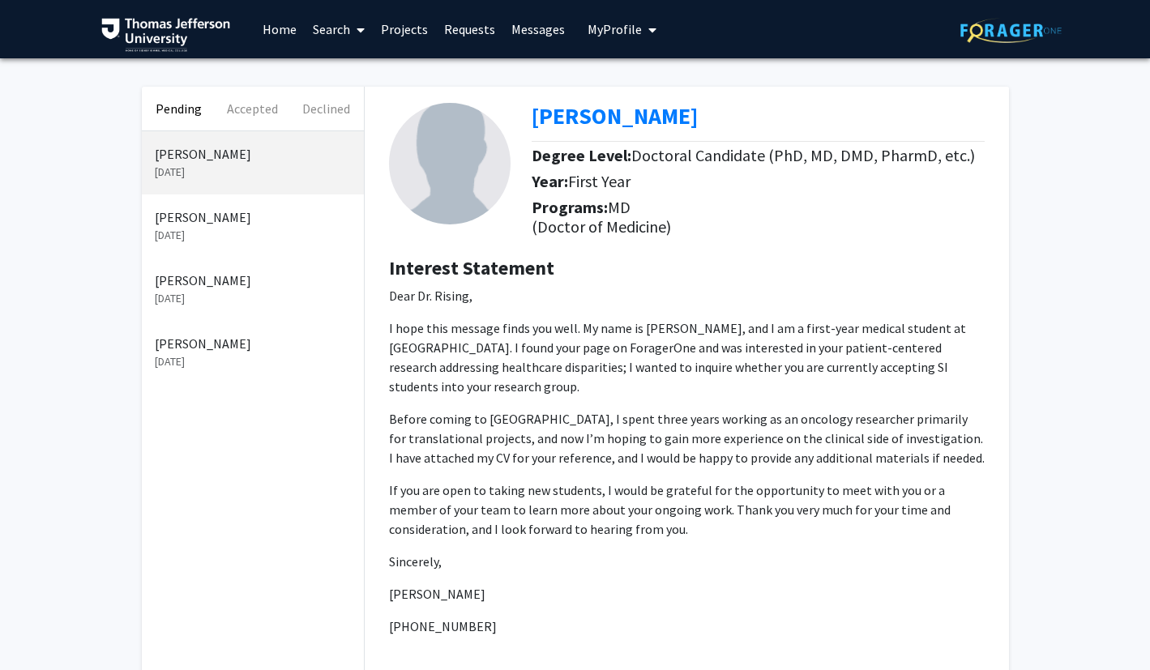
click at [228, 220] on p "[PERSON_NAME]" at bounding box center [253, 216] width 196 height 19
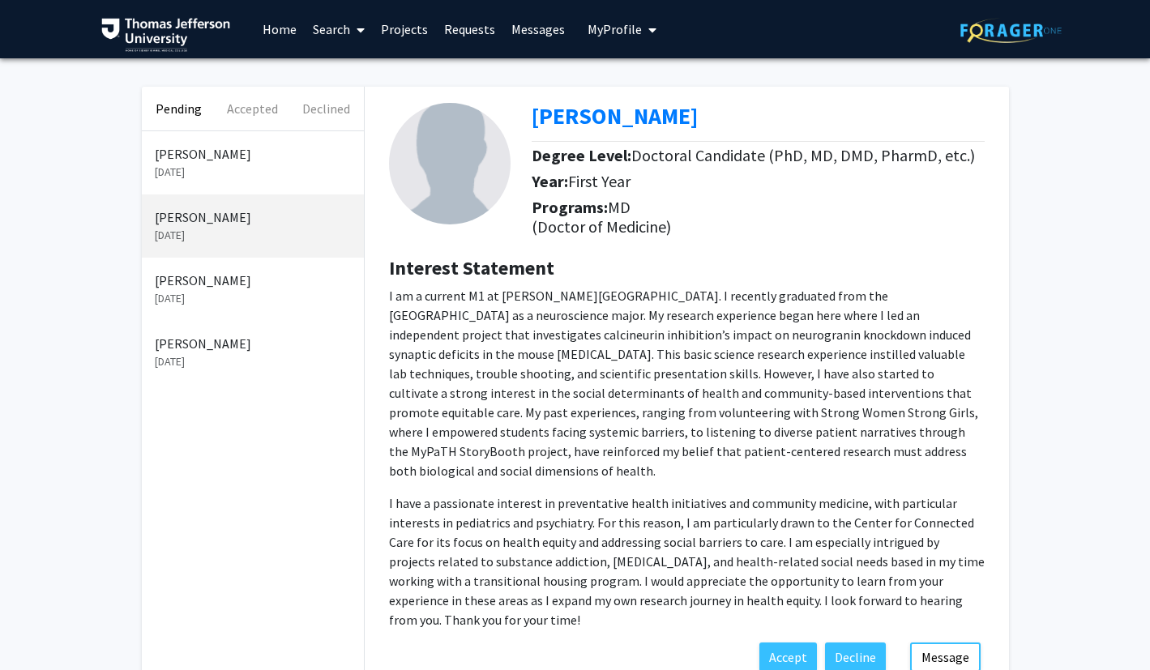
scroll to position [79, 0]
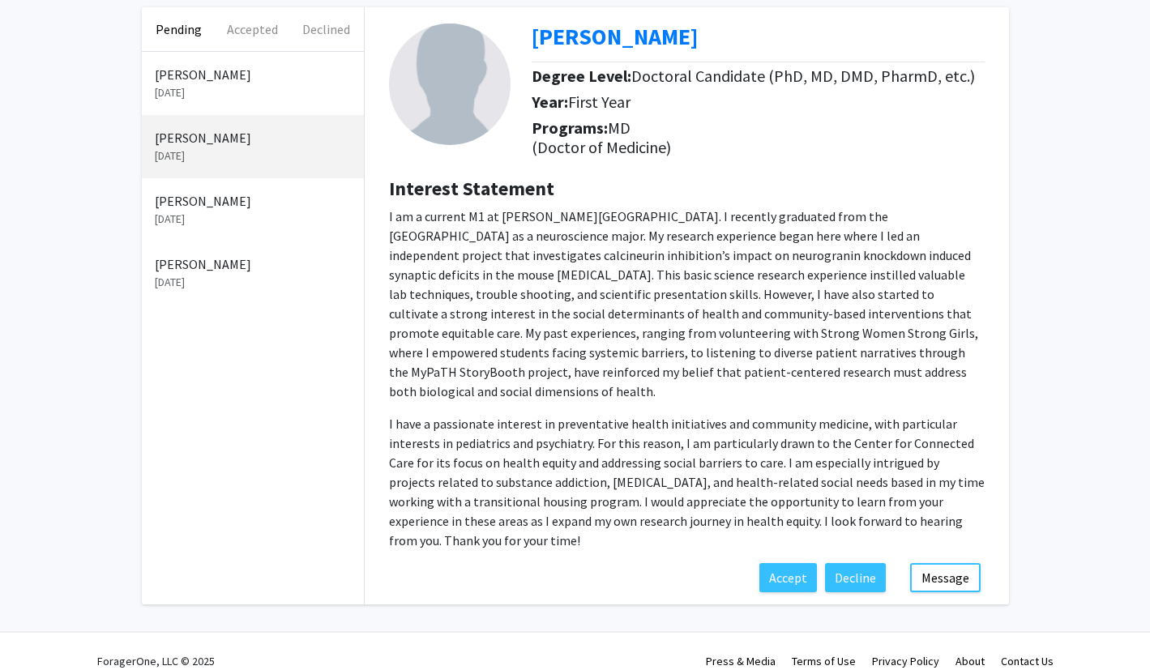
click at [211, 205] on p "[PERSON_NAME]" at bounding box center [253, 200] width 196 height 19
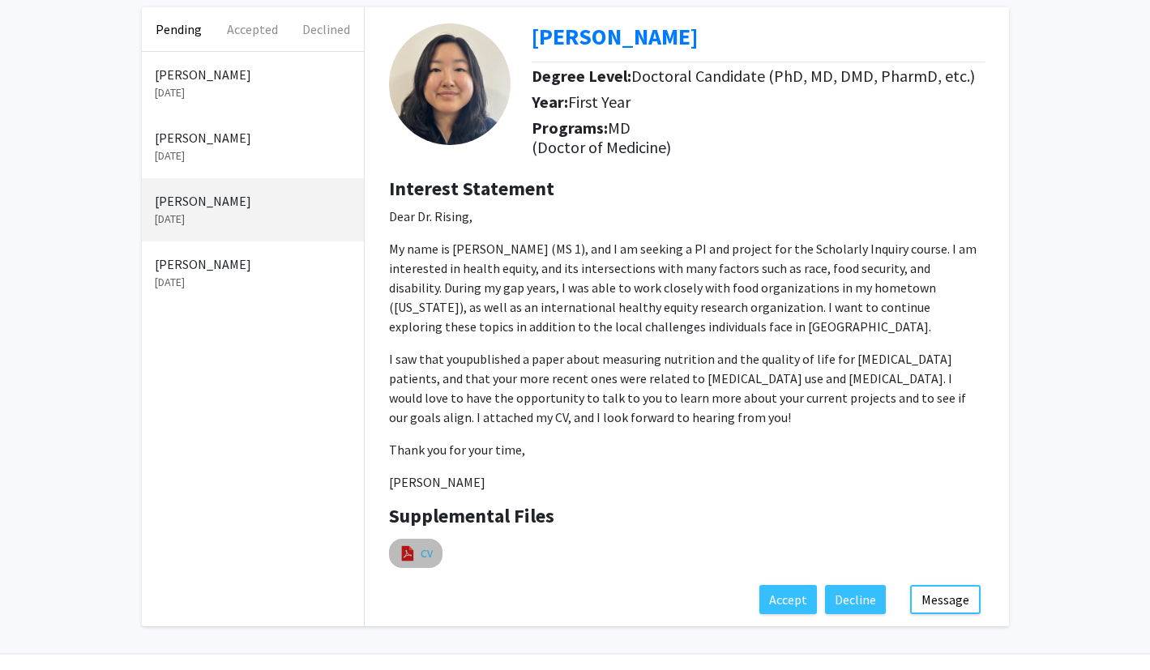
click at [429, 548] on link "CV" at bounding box center [427, 553] width 12 height 17
select select "custom"
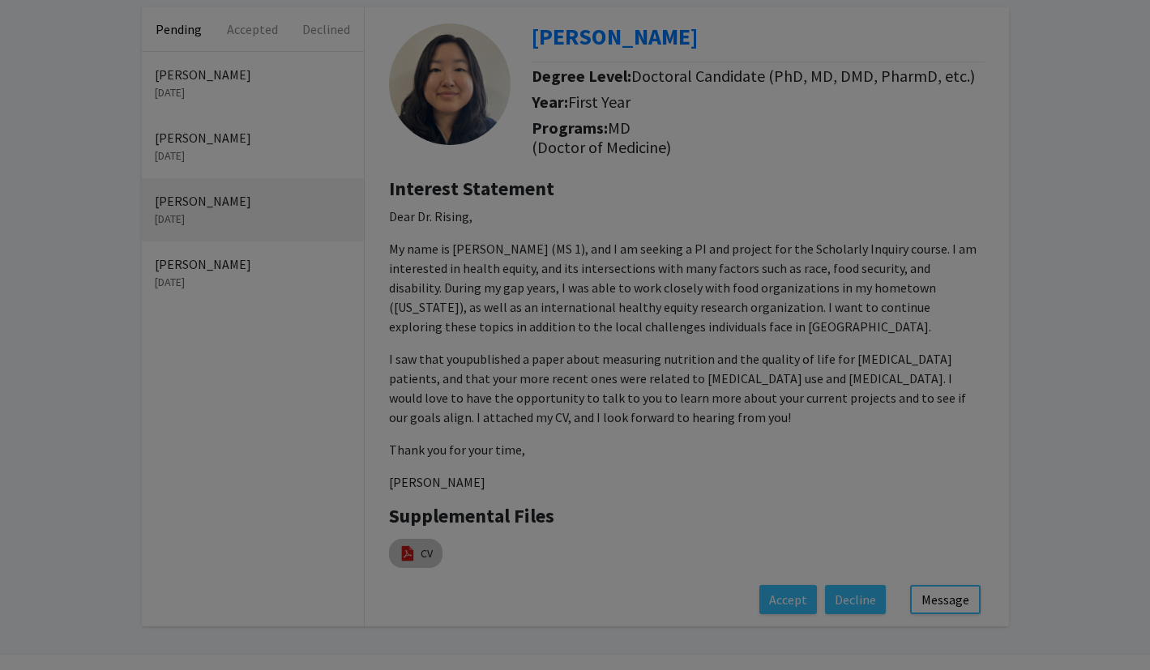
type input "0"
select select "custom"
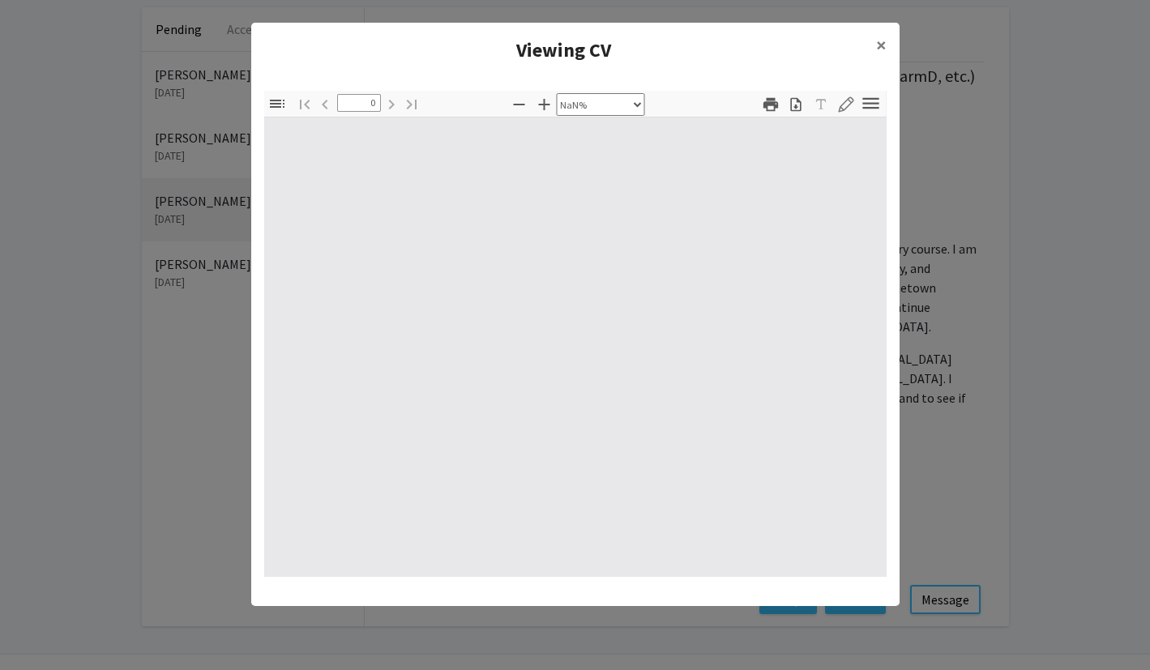
type input "1"
select select "auto"
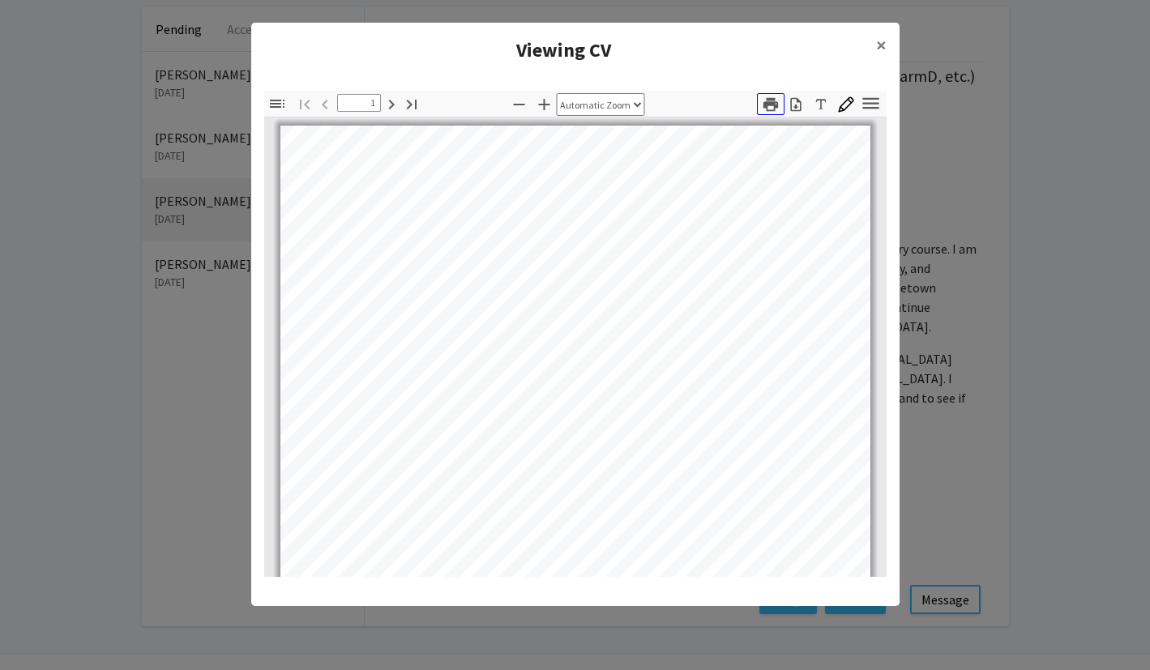
click at [770, 106] on icon "button" at bounding box center [771, 105] width 18 height 18
click at [882, 44] on span "×" at bounding box center [881, 44] width 11 height 25
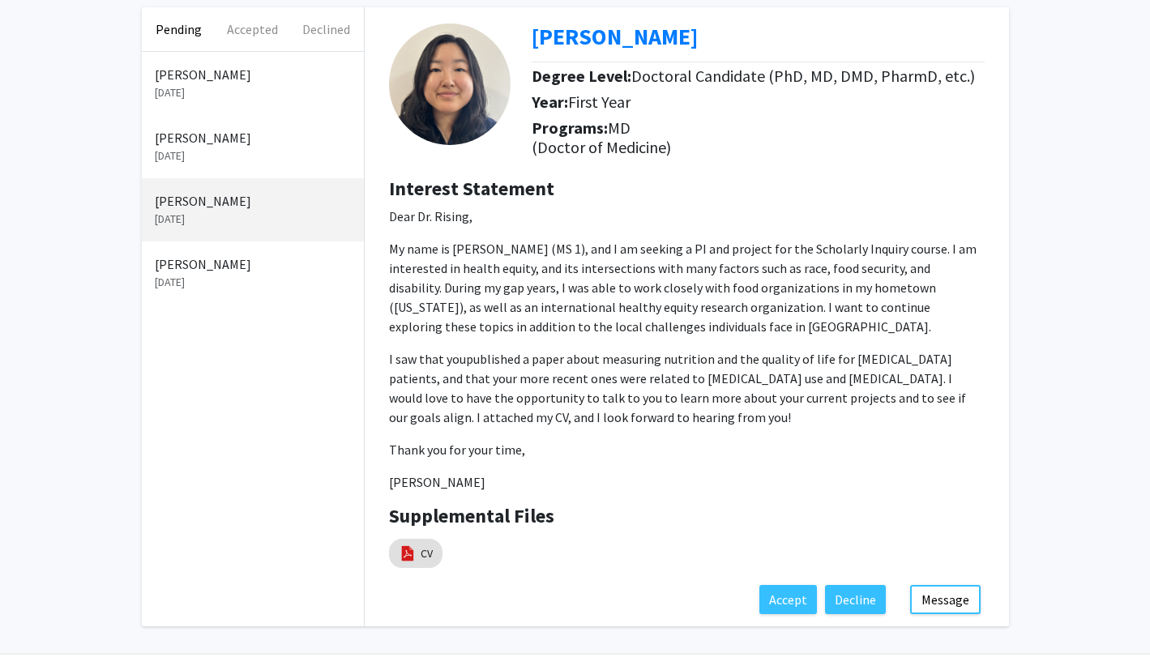
click at [217, 154] on modal-container "Viewing CV × Thumbnails Document Outline Attachments Layers Current Outline Ite…" at bounding box center [575, 335] width 1150 height 670
click at [220, 180] on div "[PERSON_NAME] [DATE]" at bounding box center [253, 209] width 222 height 63
click at [230, 149] on p "[DATE]" at bounding box center [253, 155] width 196 height 17
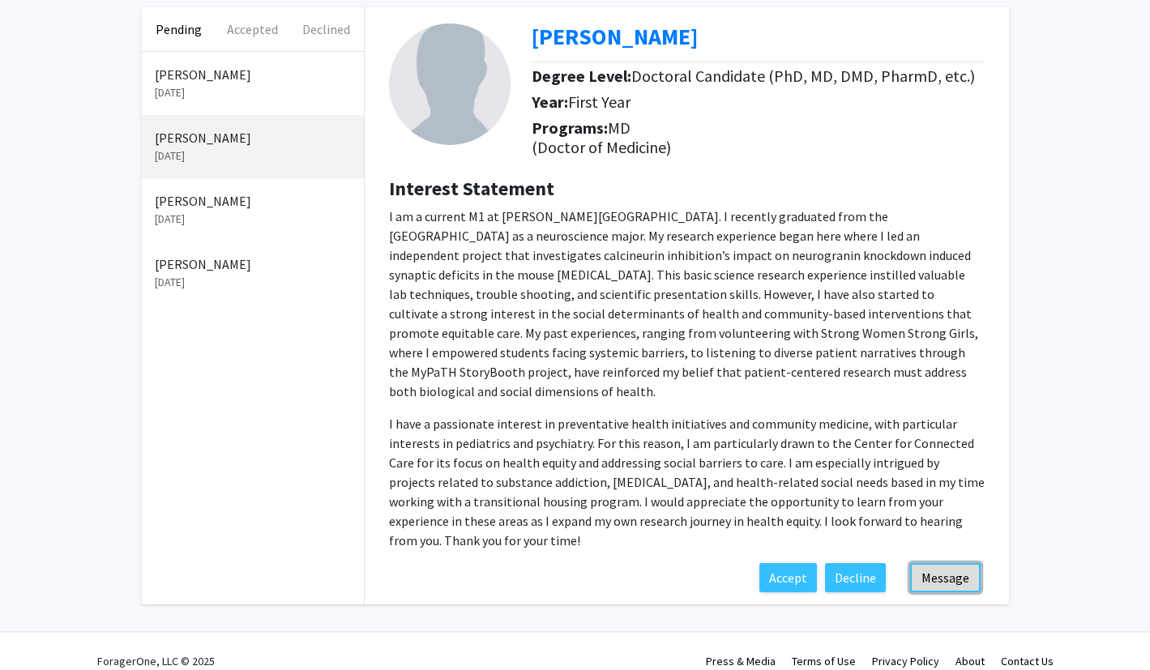
click at [947, 563] on button "Message" at bounding box center [945, 577] width 70 height 29
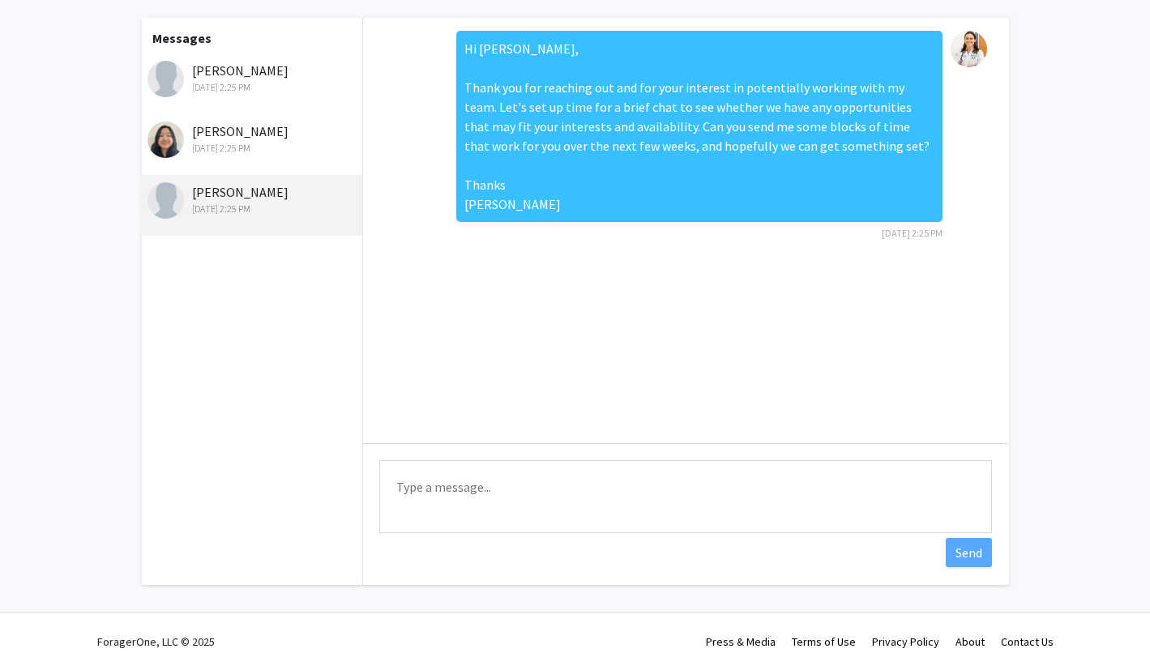
click at [556, 533] on textarea "Type a message" at bounding box center [685, 496] width 613 height 73
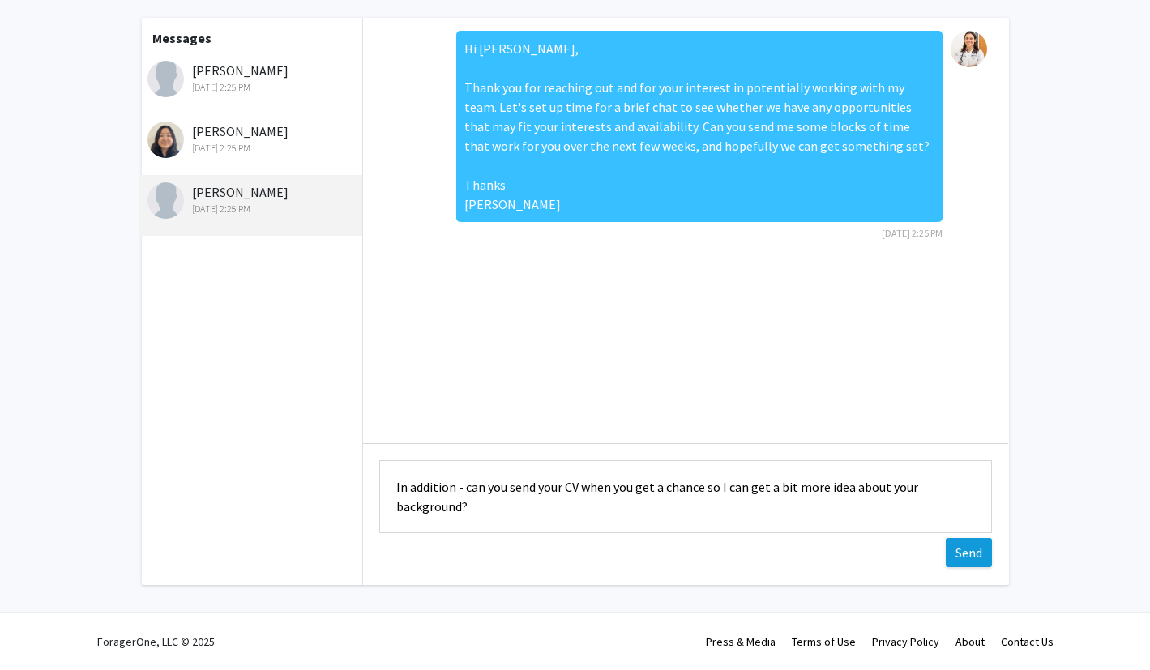
type textarea "In addition - can you send your CV when you get a chance so I can get a bit mor…"
click at [980, 567] on button "Send" at bounding box center [969, 552] width 46 height 29
